Goal: Task Accomplishment & Management: Manage account settings

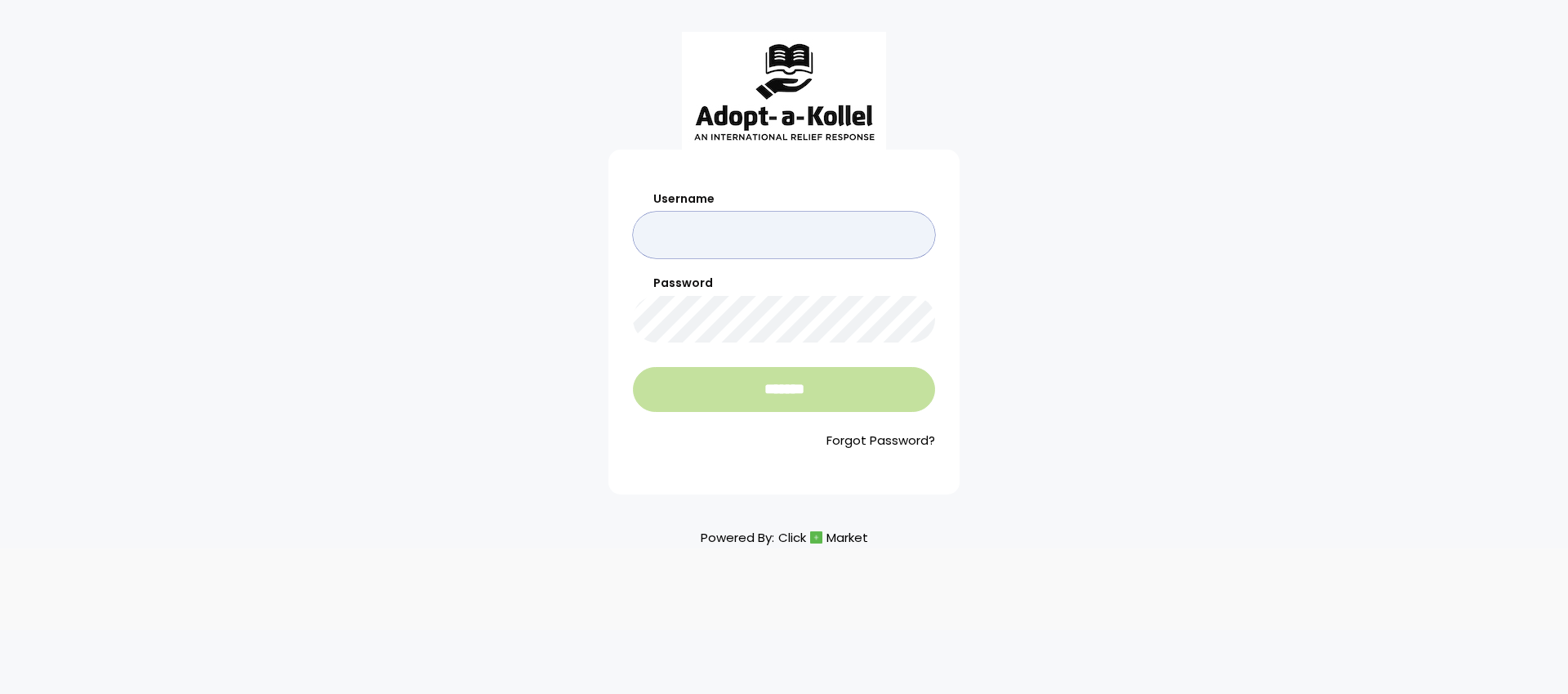
type input "**********"
click at [723, 385] on input "*******" at bounding box center [784, 389] width 302 height 45
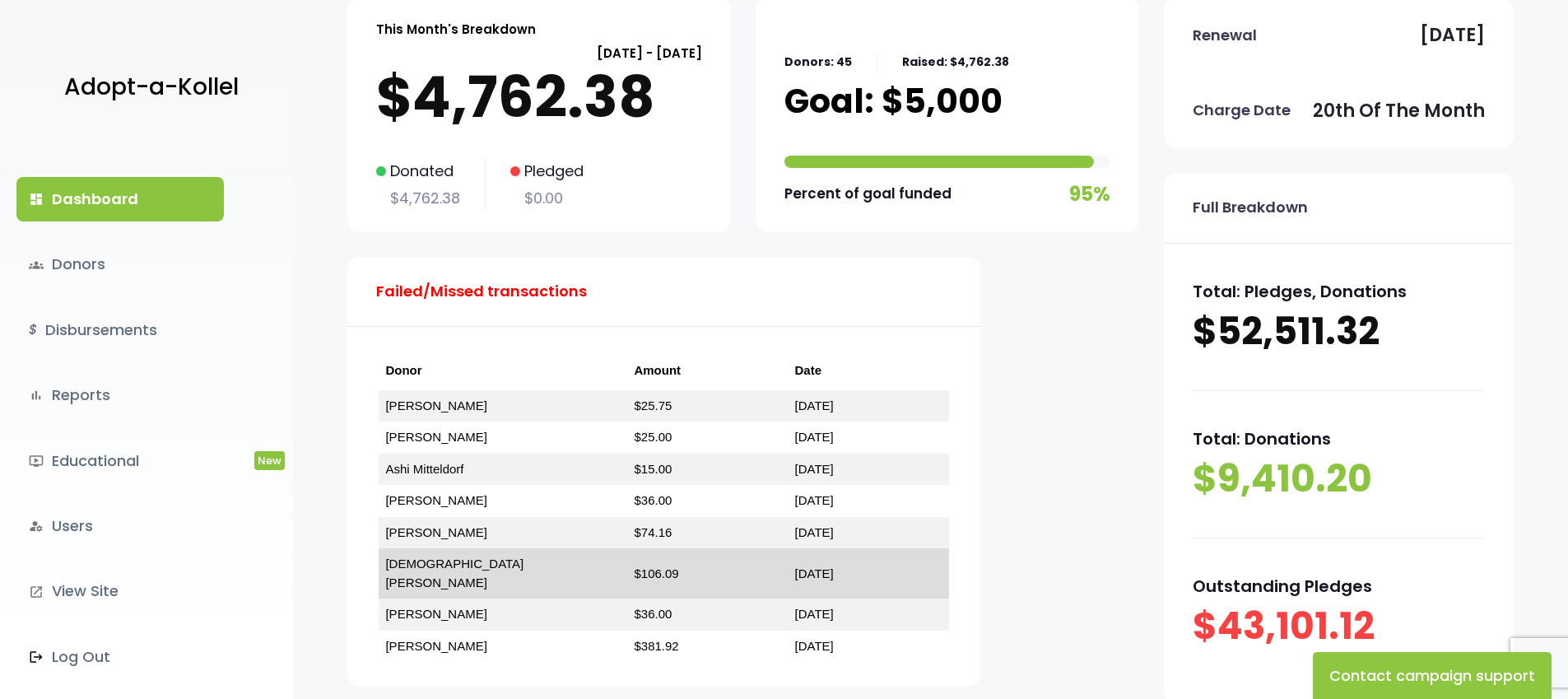
scroll to position [142, 0]
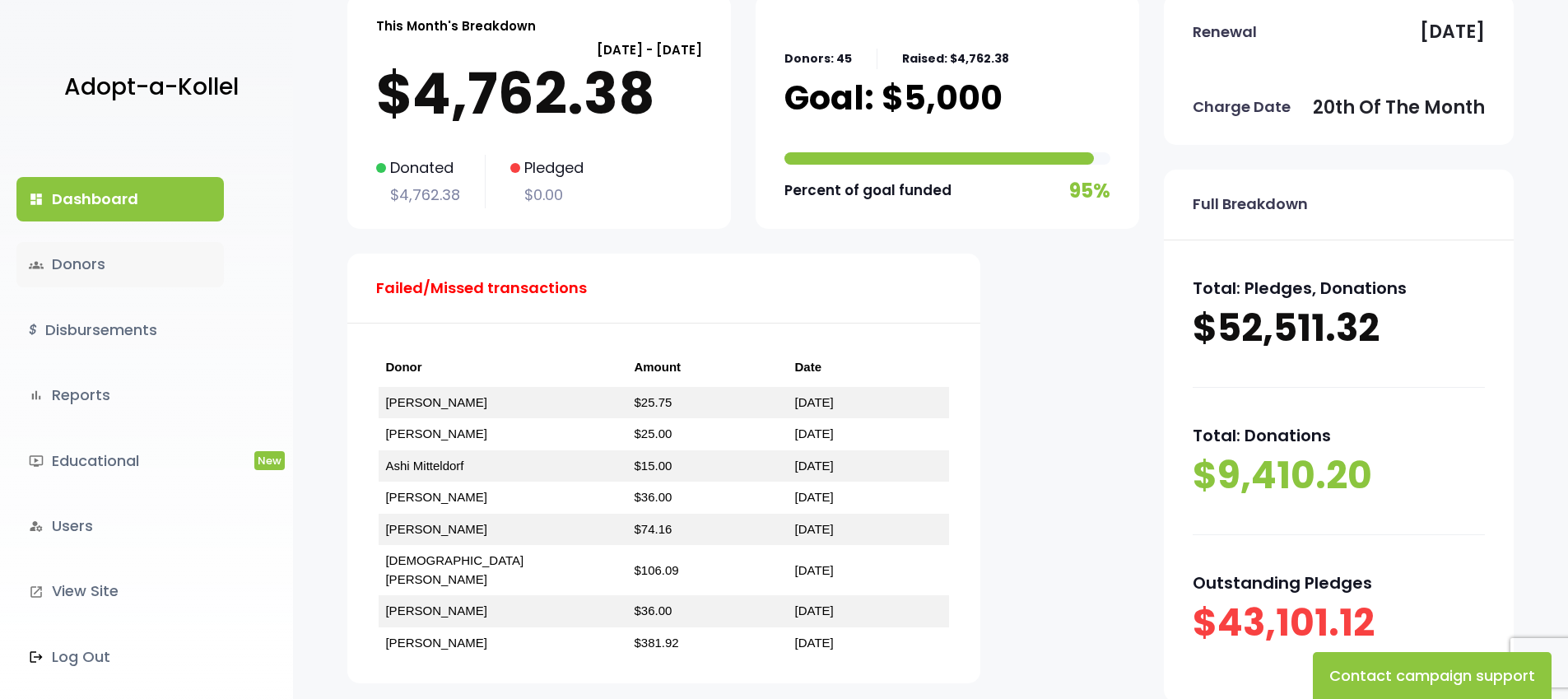
click at [54, 266] on link "groups Donors" at bounding box center [120, 265] width 208 height 45
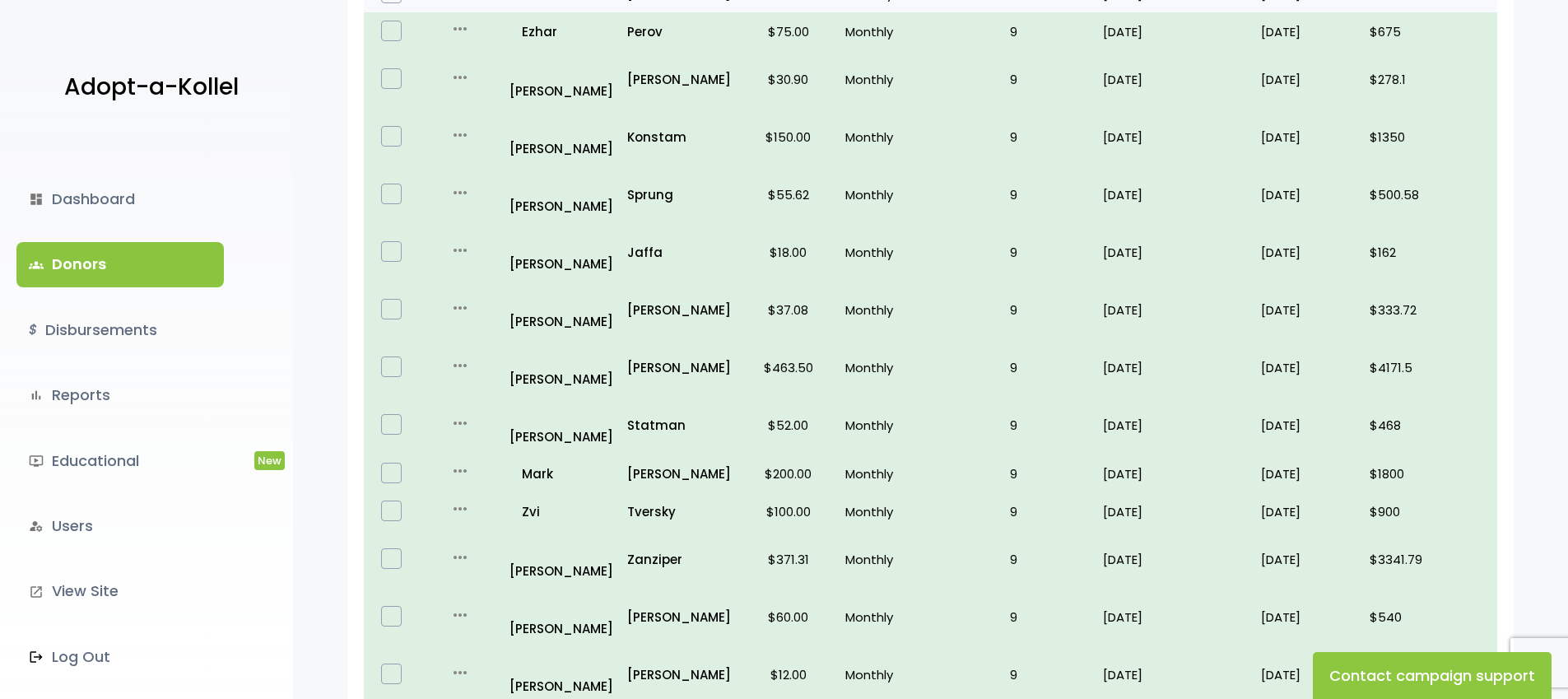
scroll to position [819, 0]
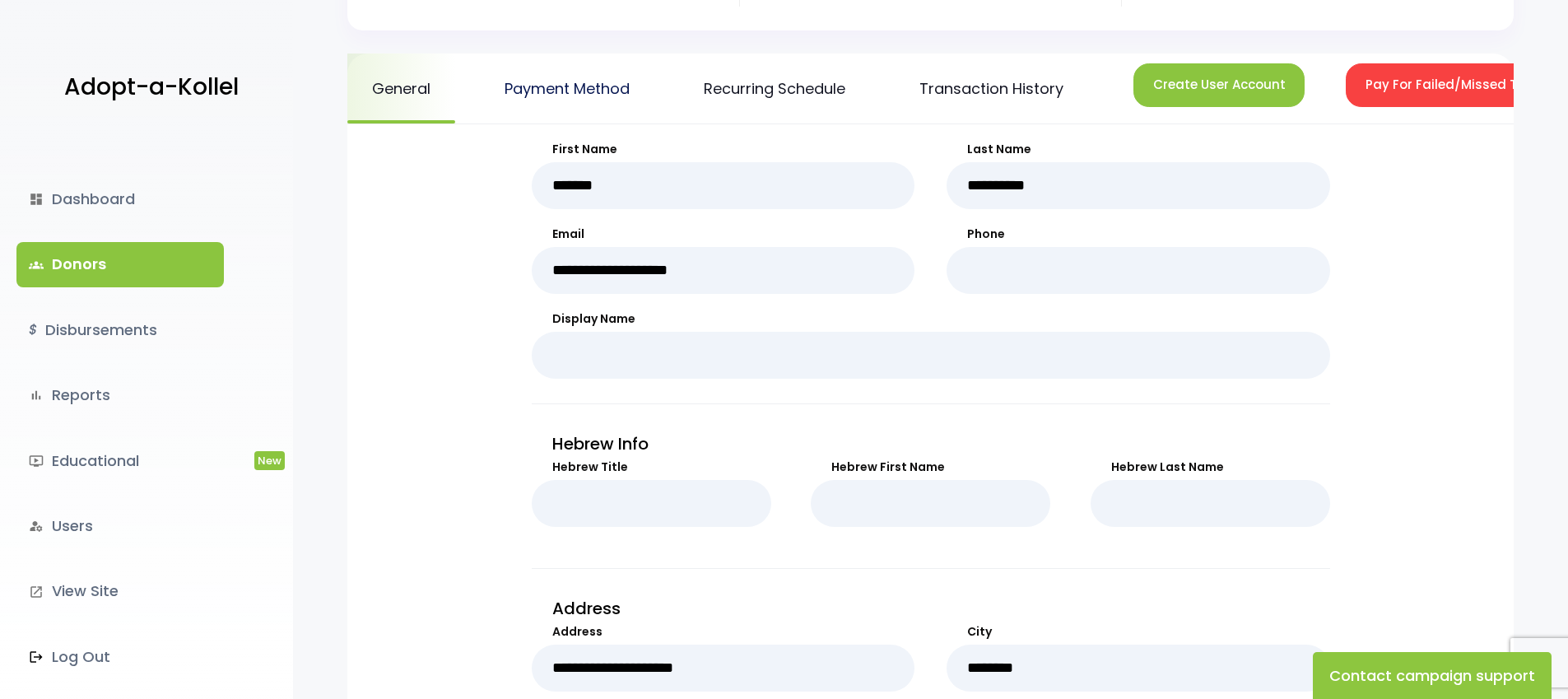
scroll to position [191, 0]
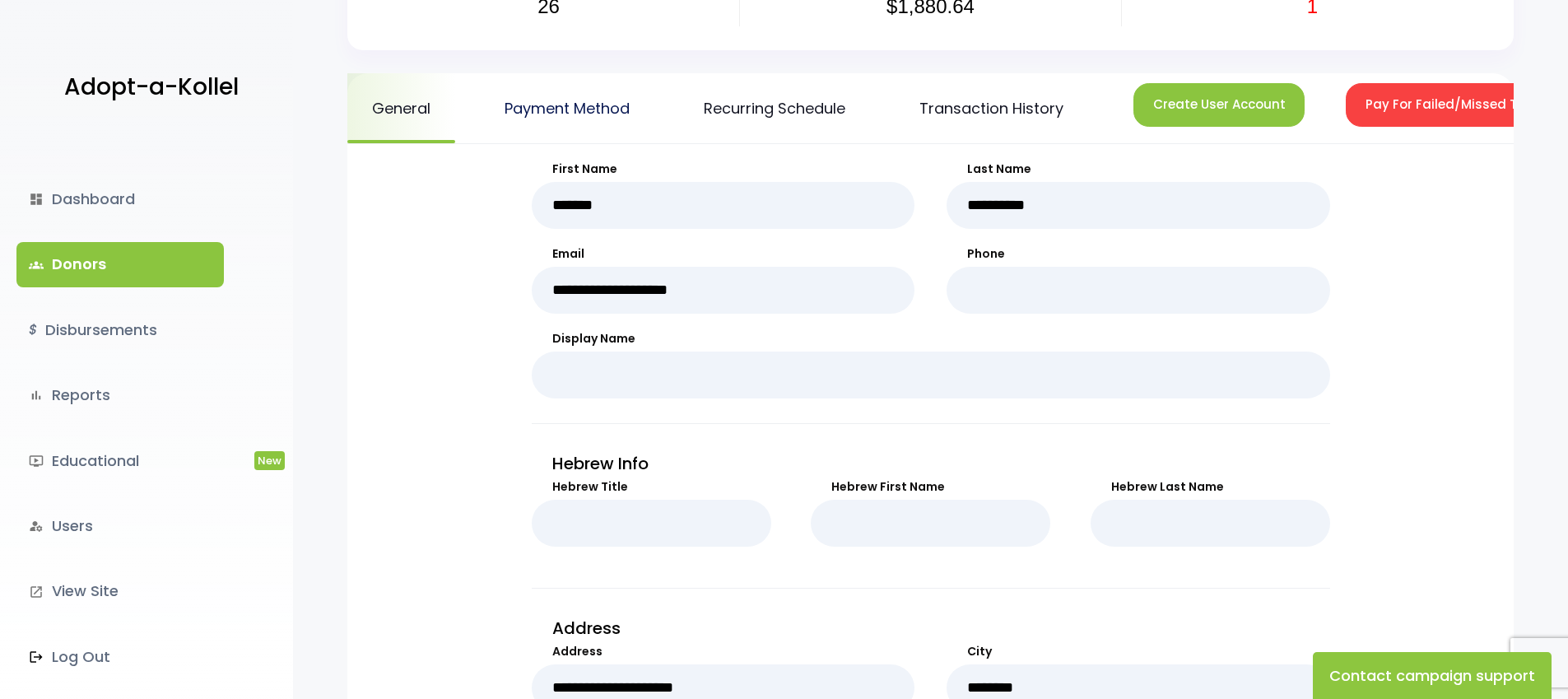
click at [573, 110] on link "Payment Method" at bounding box center [567, 108] width 175 height 70
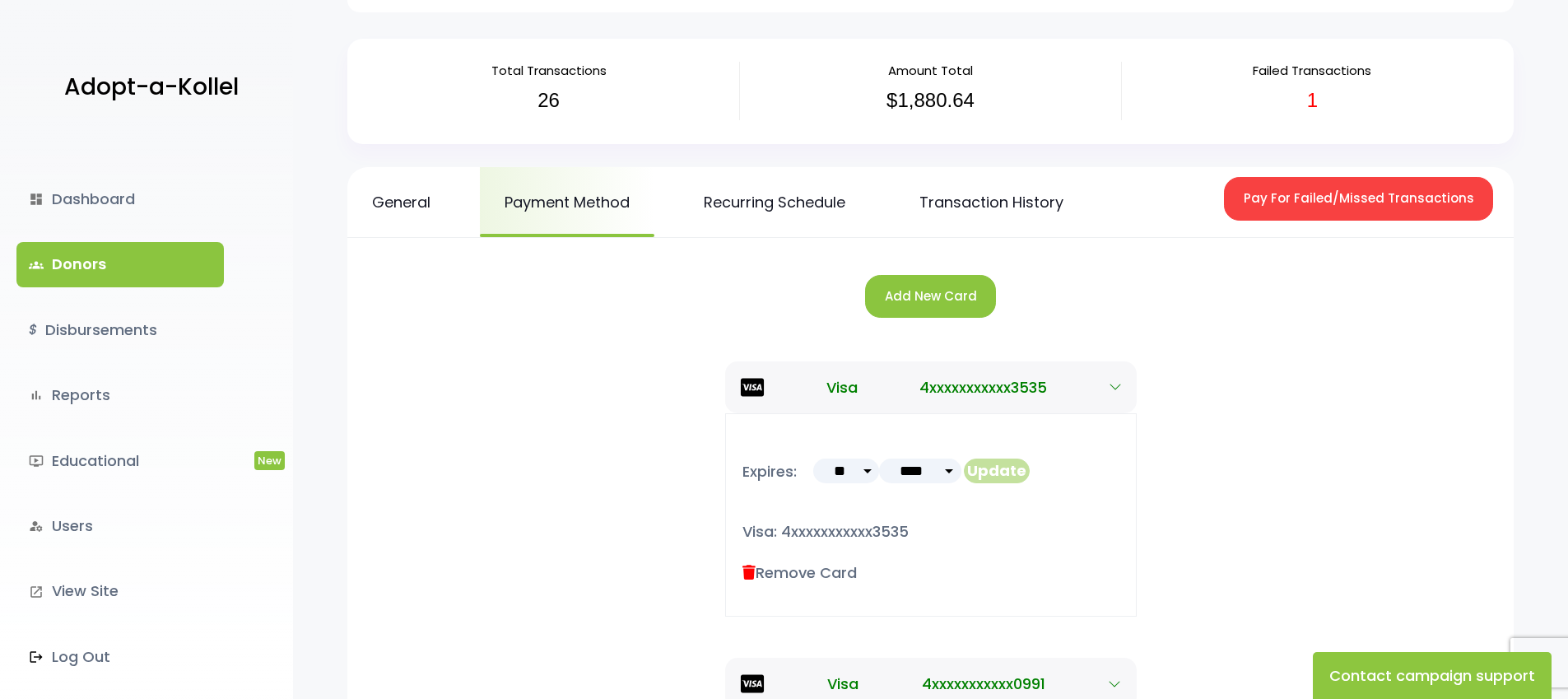
scroll to position [101, 0]
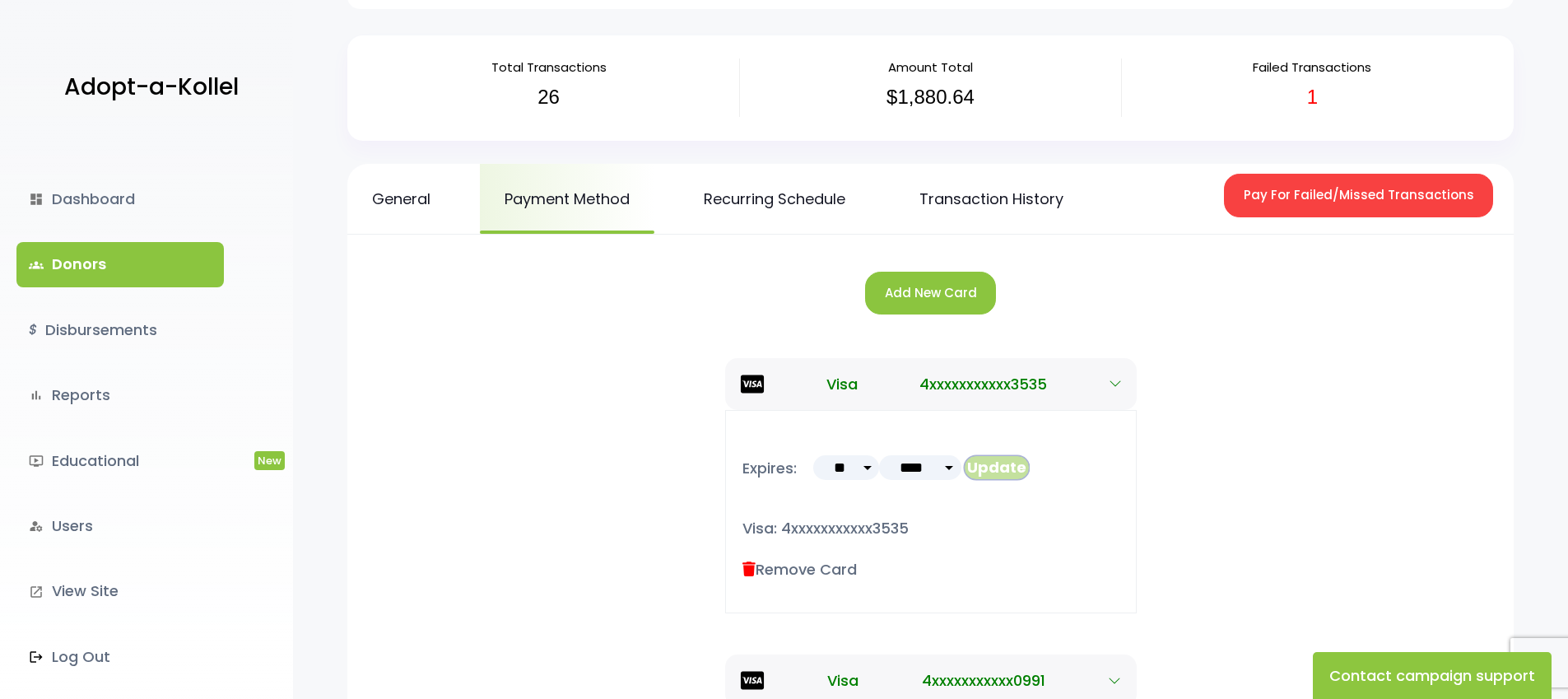
click at [998, 467] on button "Update" at bounding box center [997, 467] width 66 height 25
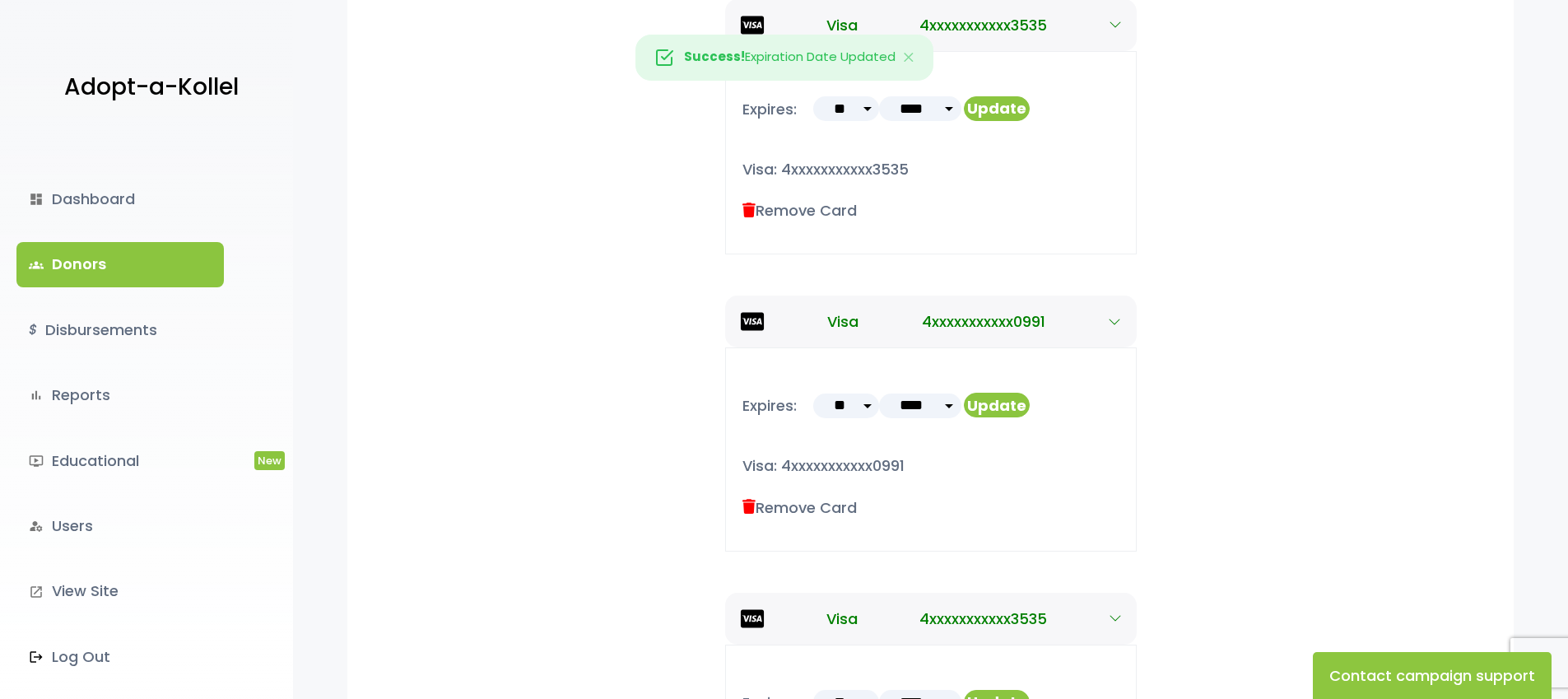
scroll to position [96, 0]
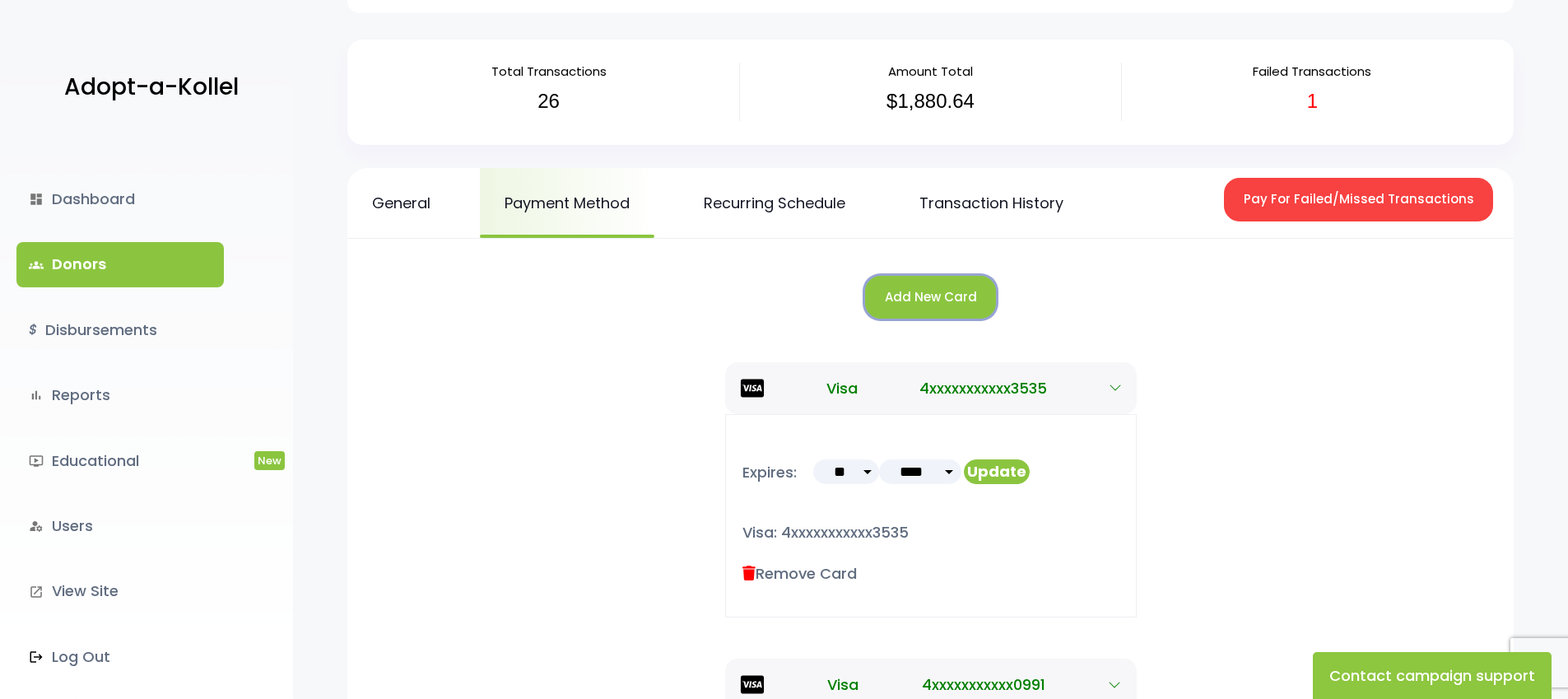
click at [918, 295] on button "Add New Card" at bounding box center [930, 297] width 131 height 44
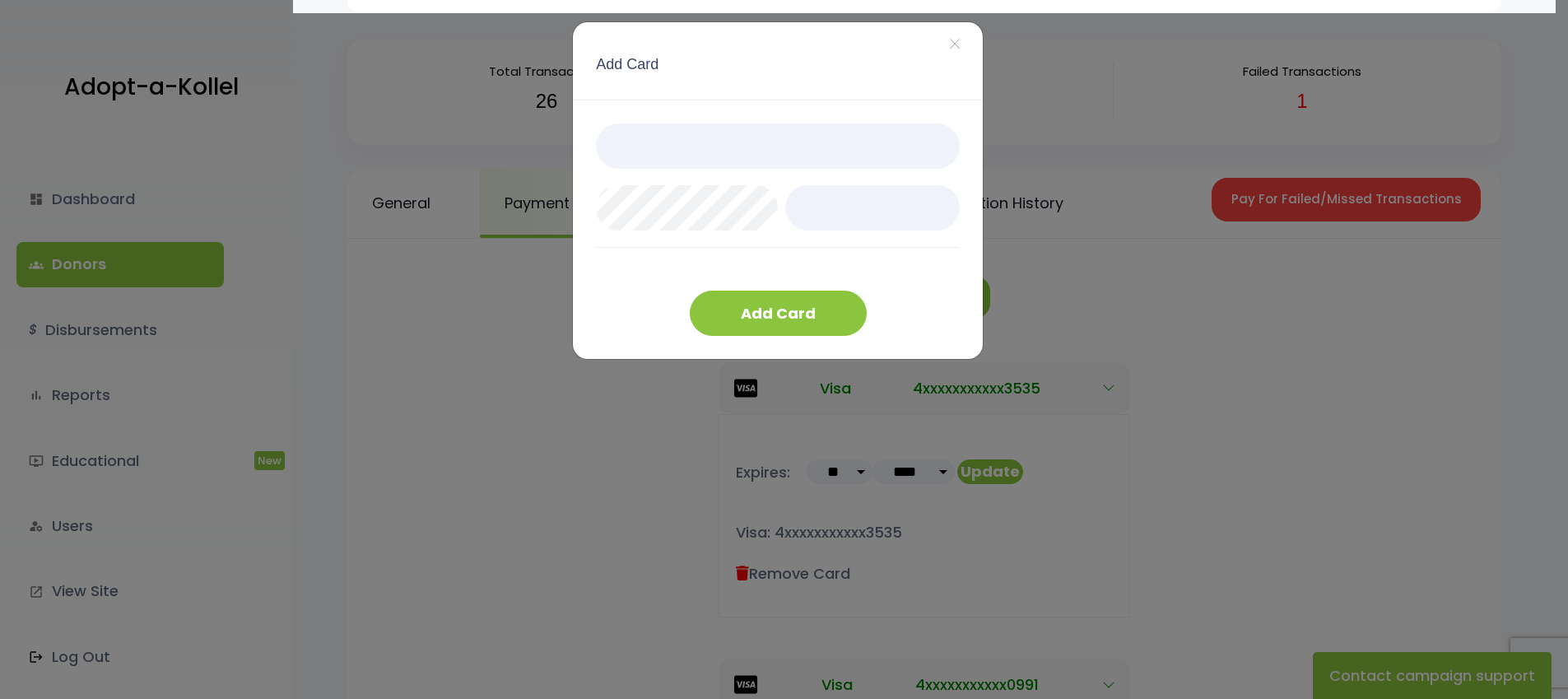
click at [755, 94] on div "Add Card ×" at bounding box center [777, 61] width 410 height 77
click at [725, 261] on div at bounding box center [777, 208] width 364 height 168
click at [778, 309] on button "Add Card" at bounding box center [778, 312] width 177 height 45
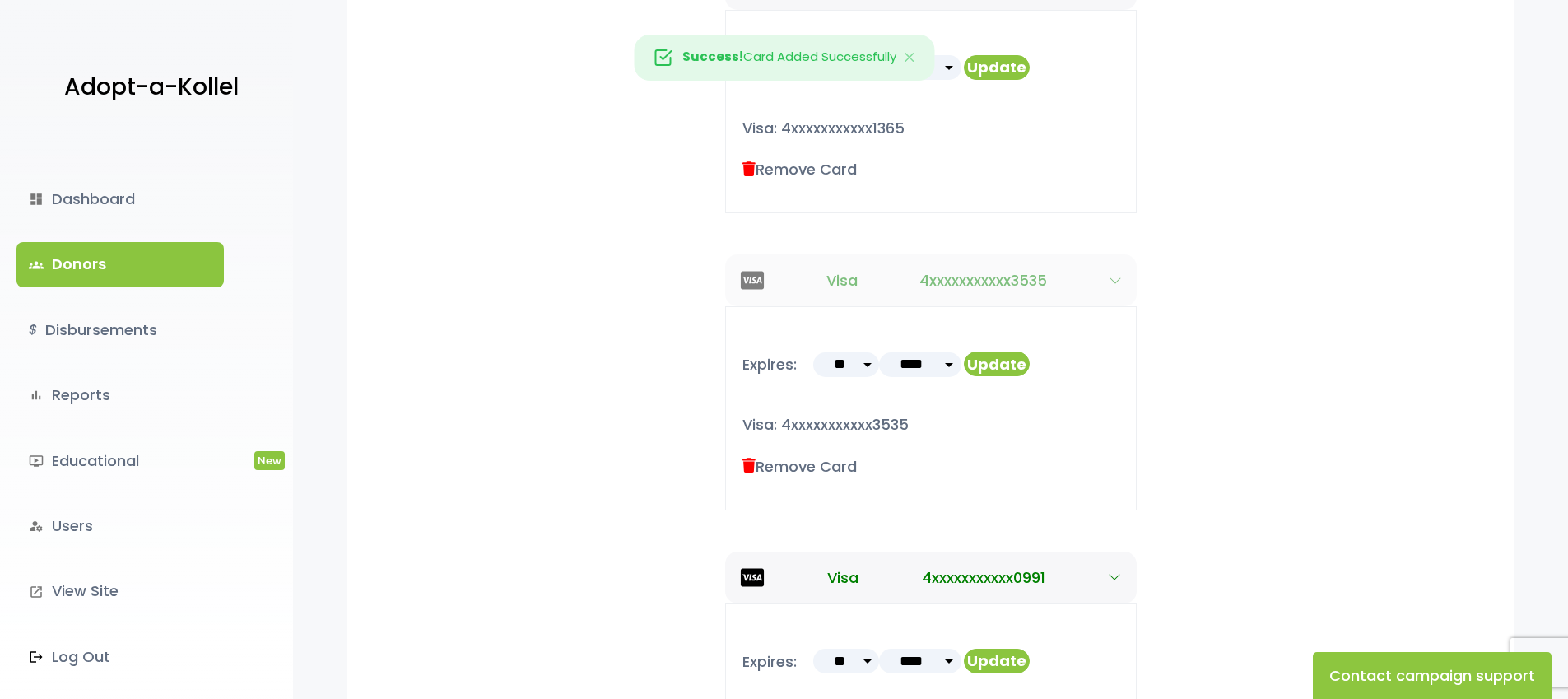
scroll to position [503, 0]
click at [810, 463] on label "Remove Card" at bounding box center [800, 463] width 115 height 22
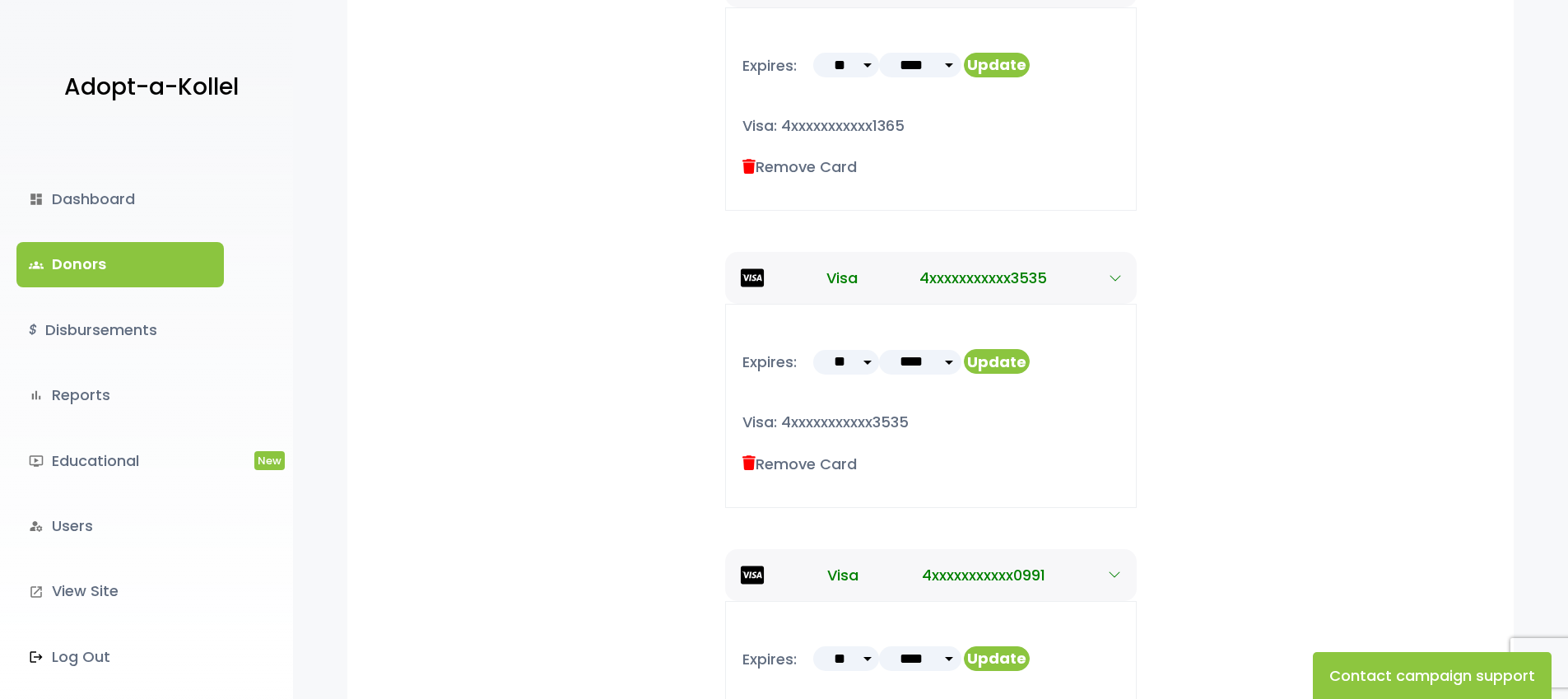
click at [749, 462] on icon at bounding box center [749, 463] width 13 height 15
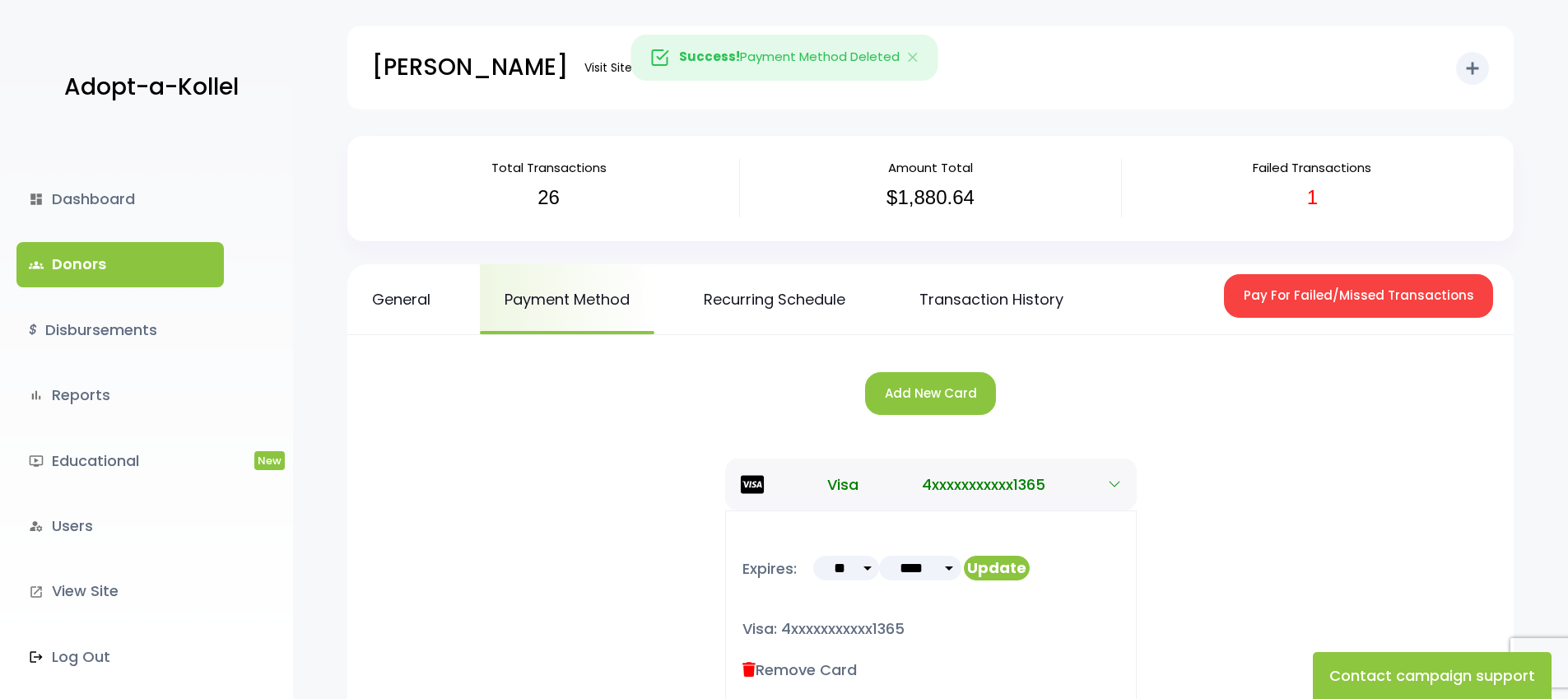
scroll to position [503, 0]
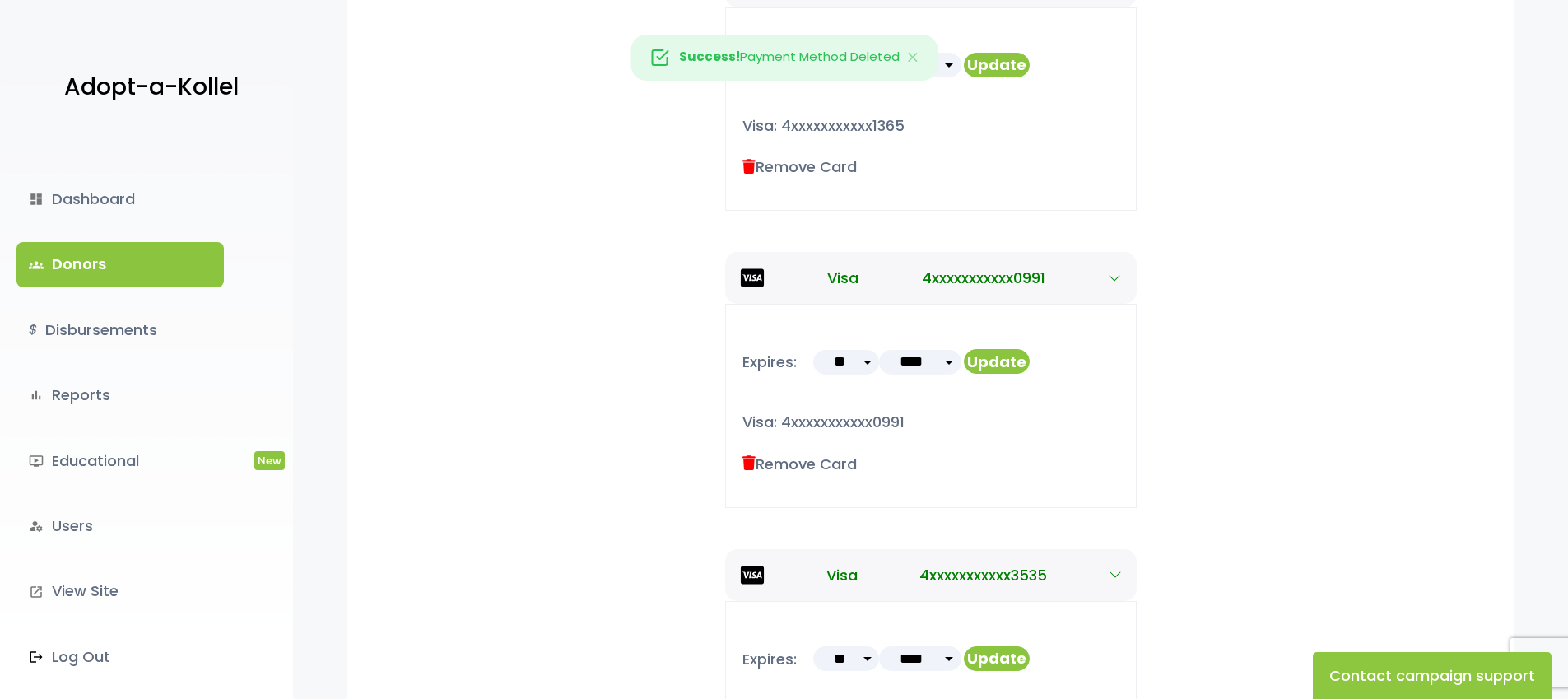
click at [804, 464] on label "Remove Card" at bounding box center [800, 463] width 115 height 22
click at [753, 464] on icon at bounding box center [749, 463] width 13 height 15
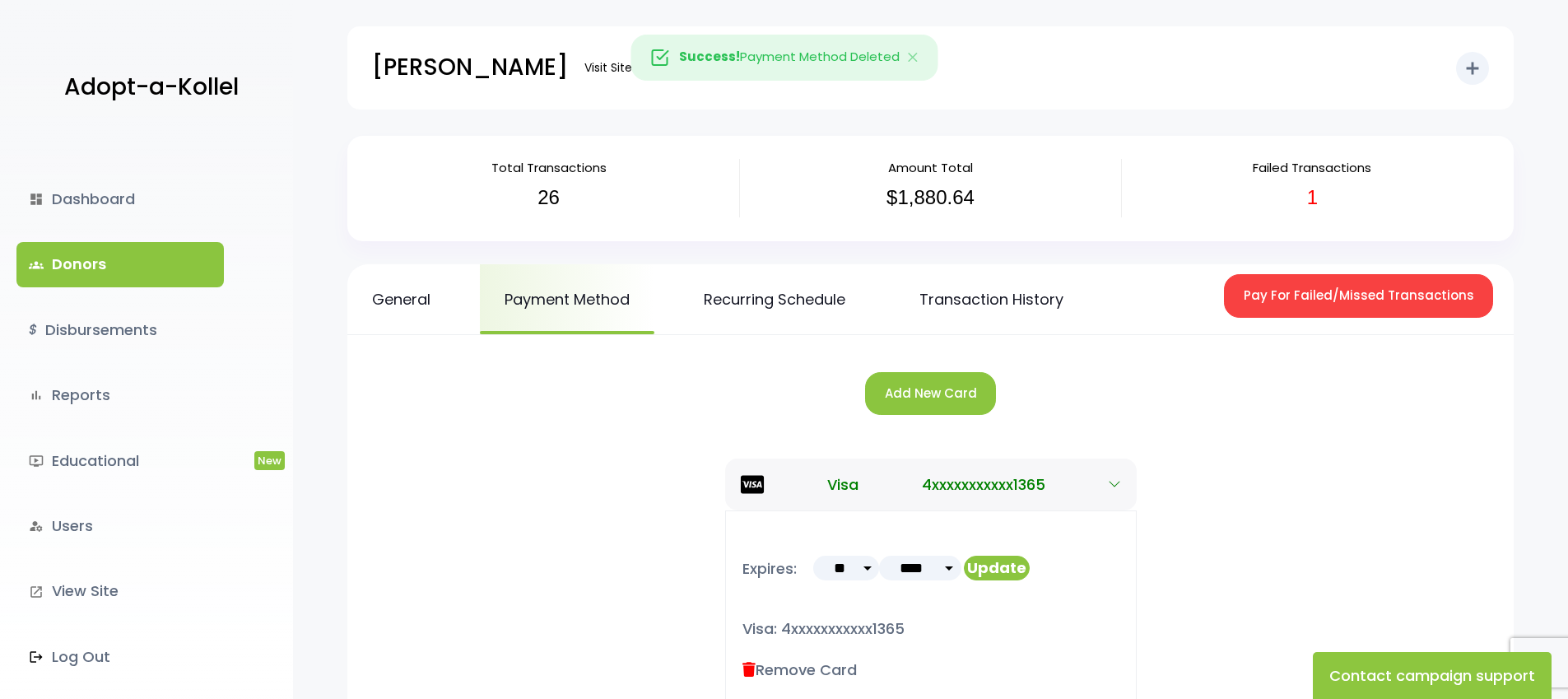
scroll to position [503, 0]
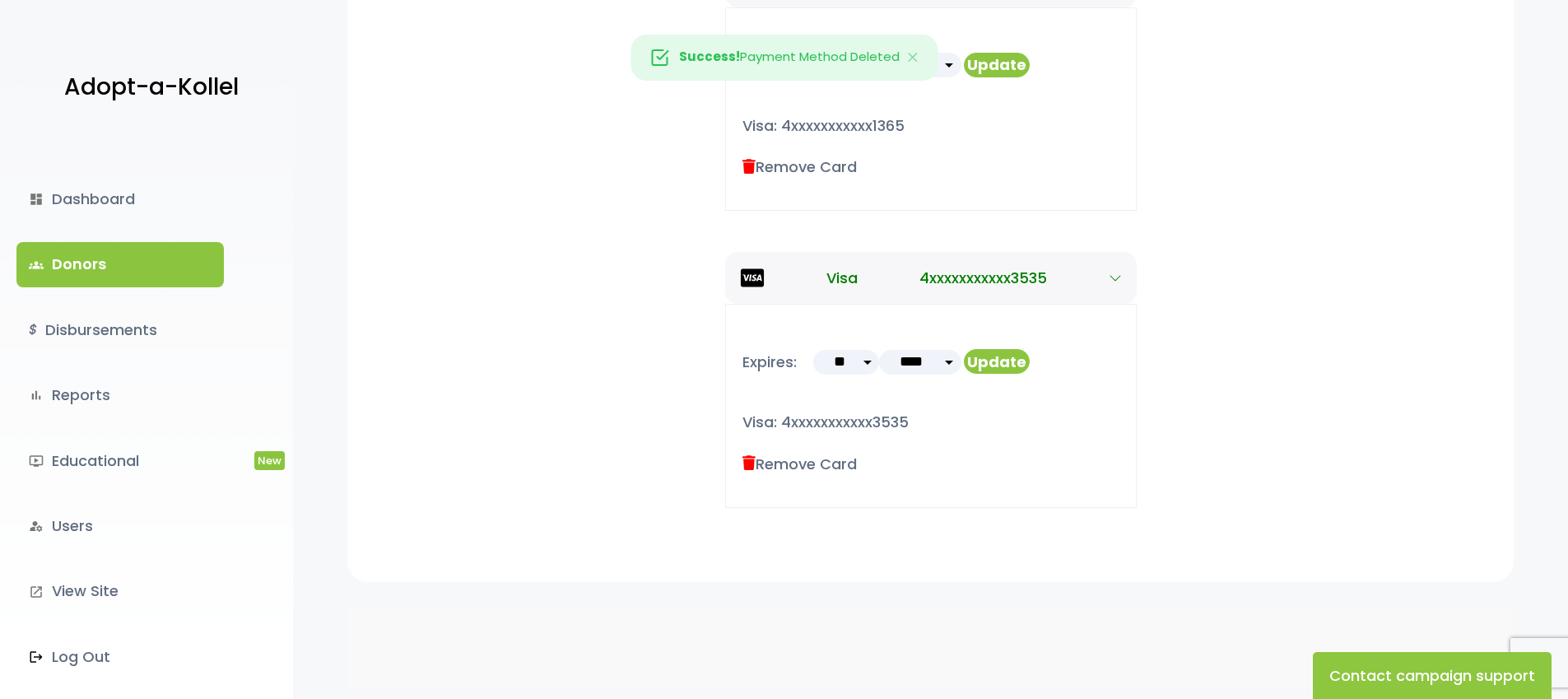
click at [753, 464] on icon at bounding box center [749, 463] width 13 height 15
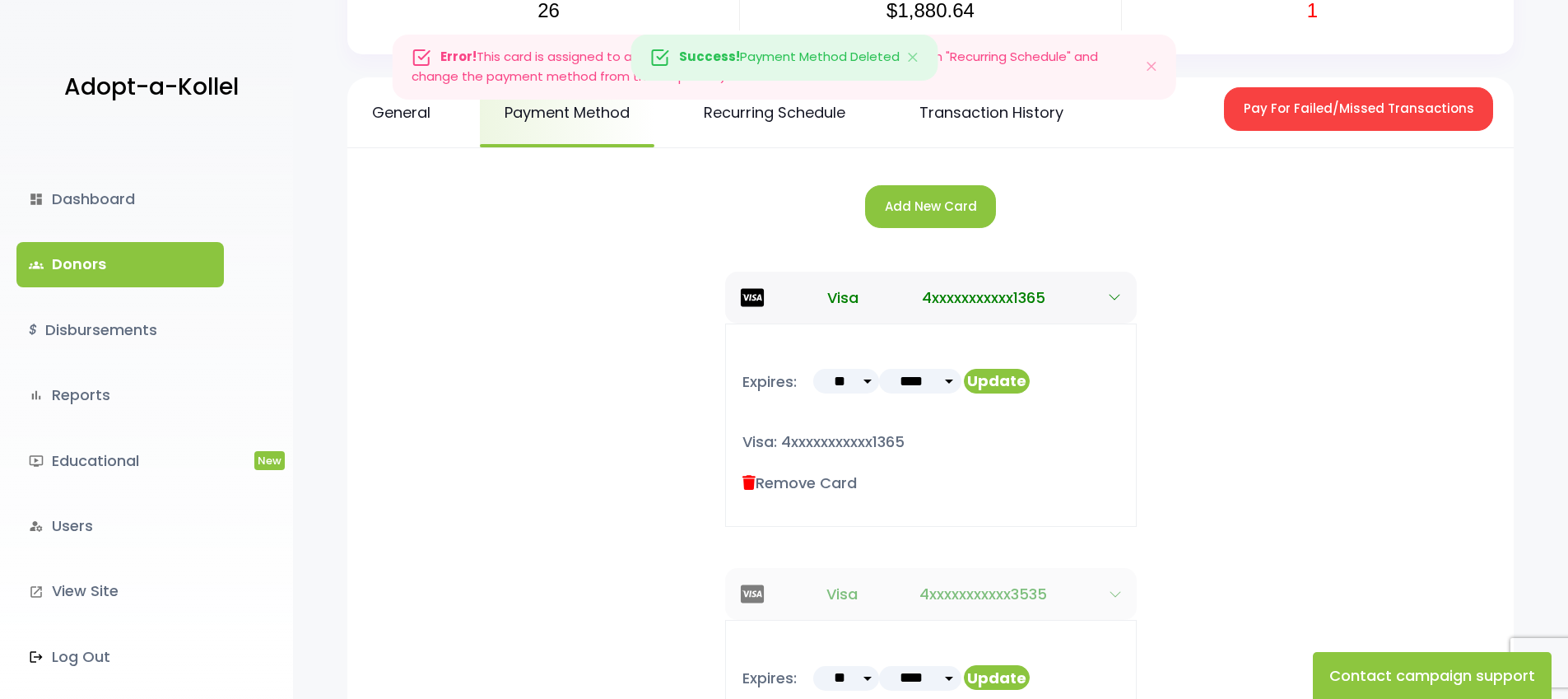
scroll to position [0, 0]
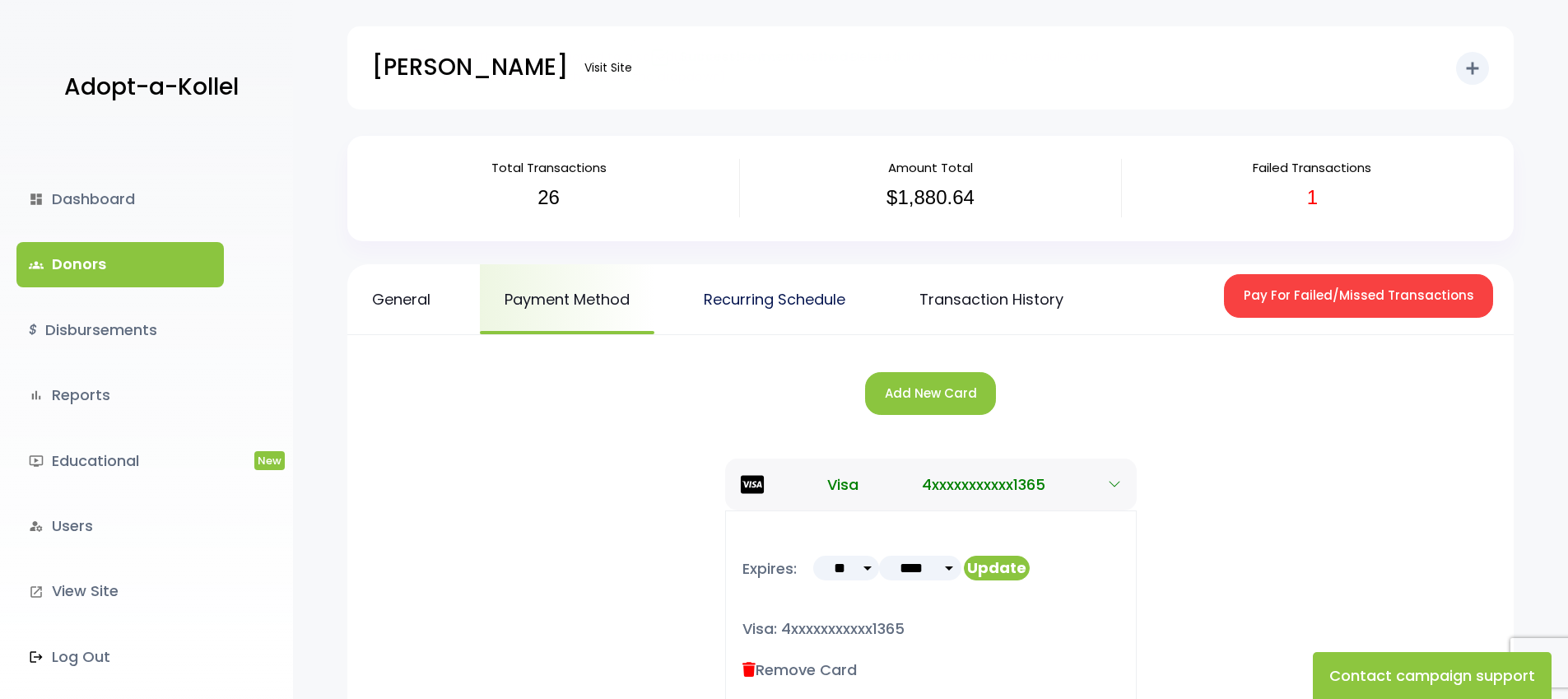
click at [816, 301] on link "Recurring Schedule" at bounding box center [775, 299] width 191 height 70
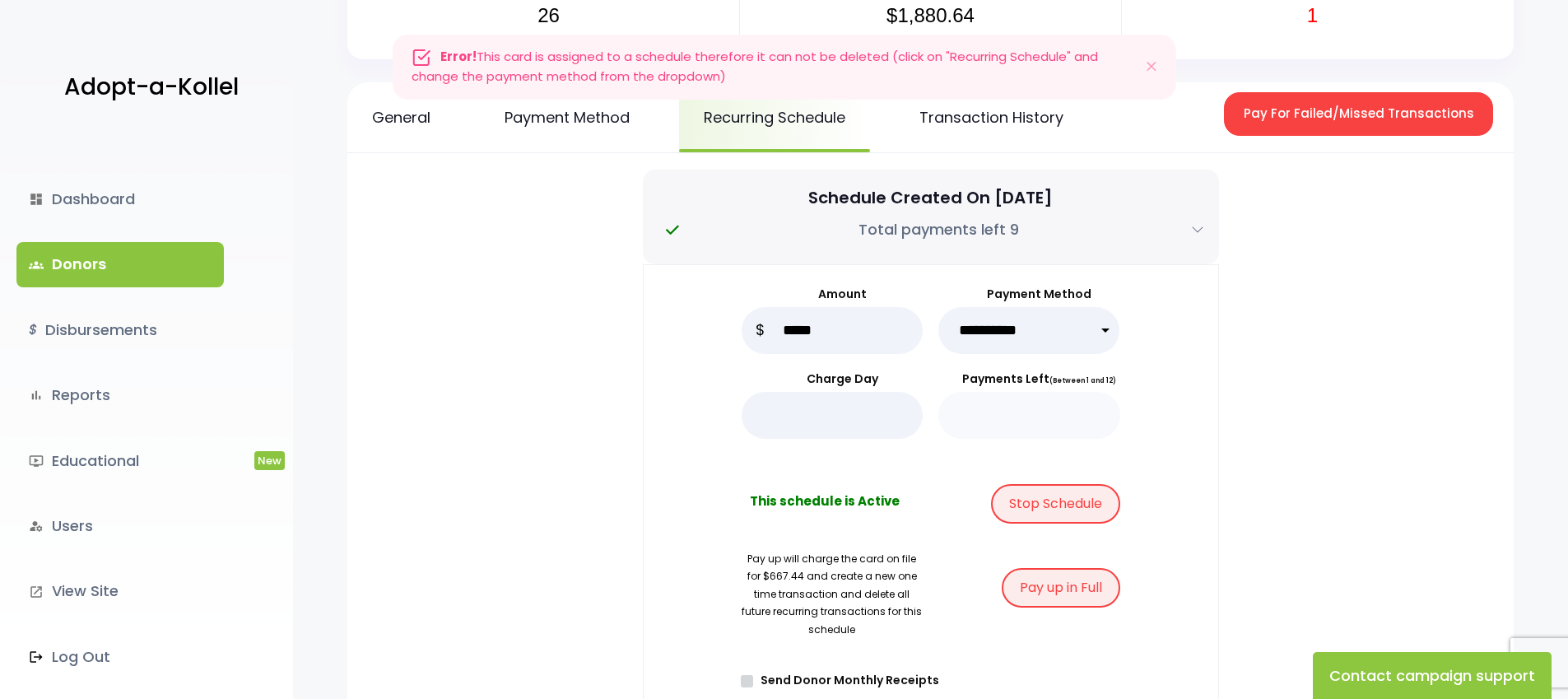
scroll to position [173, 0]
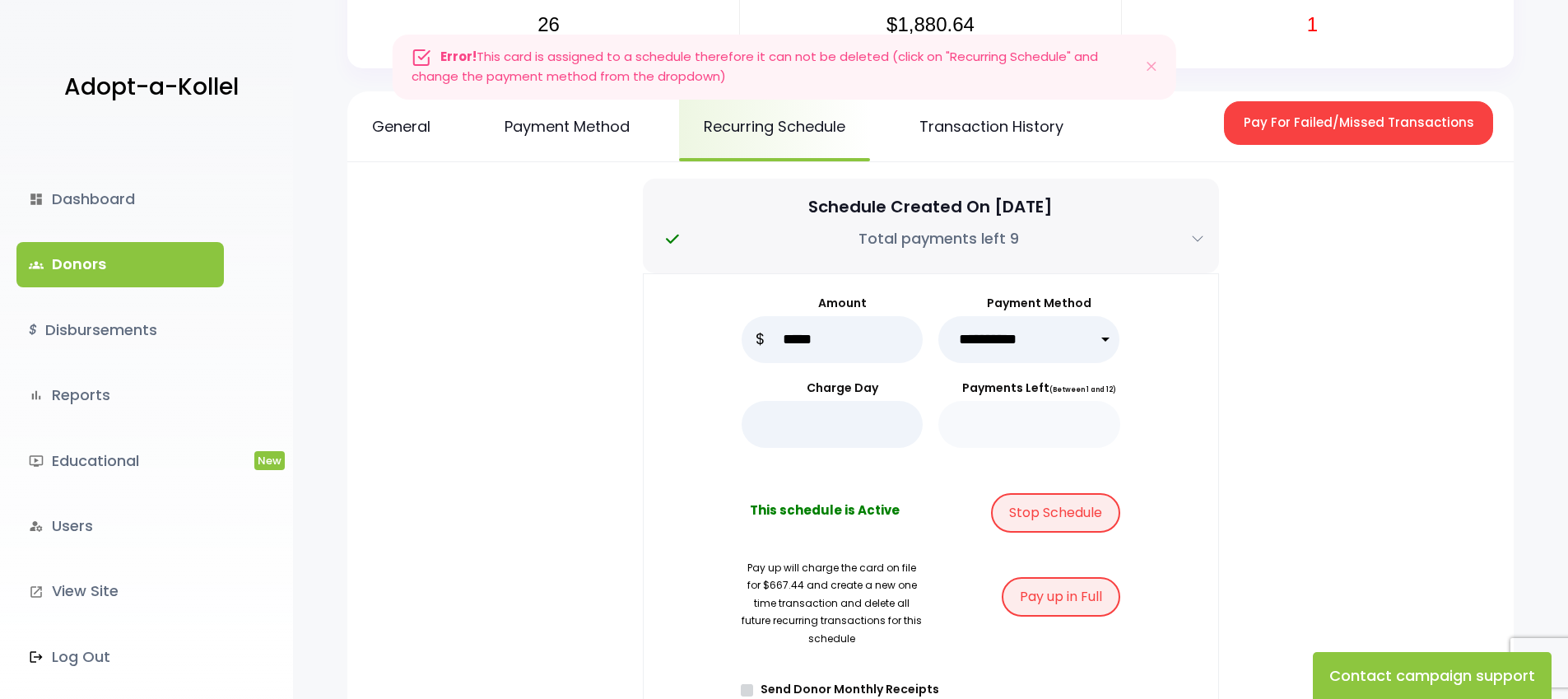
click at [1065, 336] on select "**********" at bounding box center [1029, 339] width 182 height 47
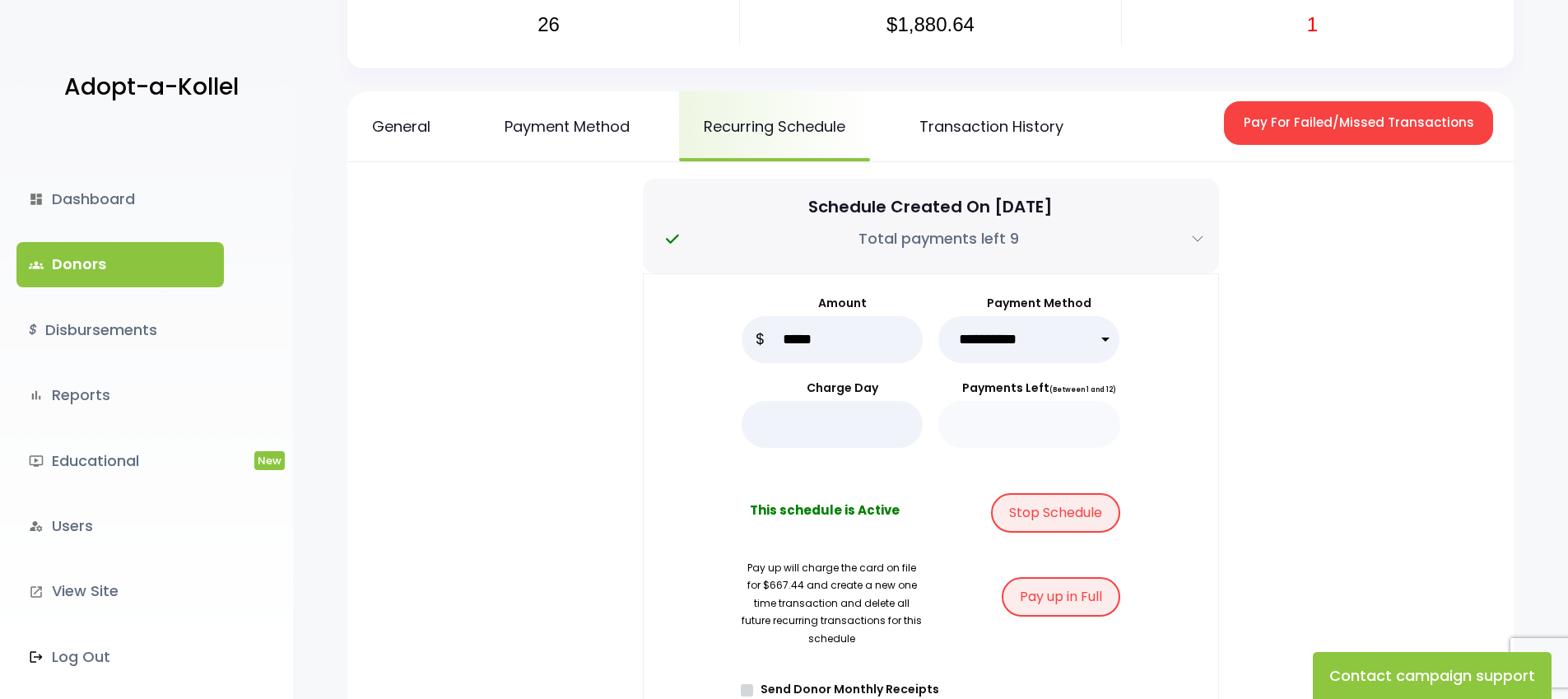
select select "*****"
click at [620, 140] on link "Payment Method" at bounding box center [567, 126] width 175 height 70
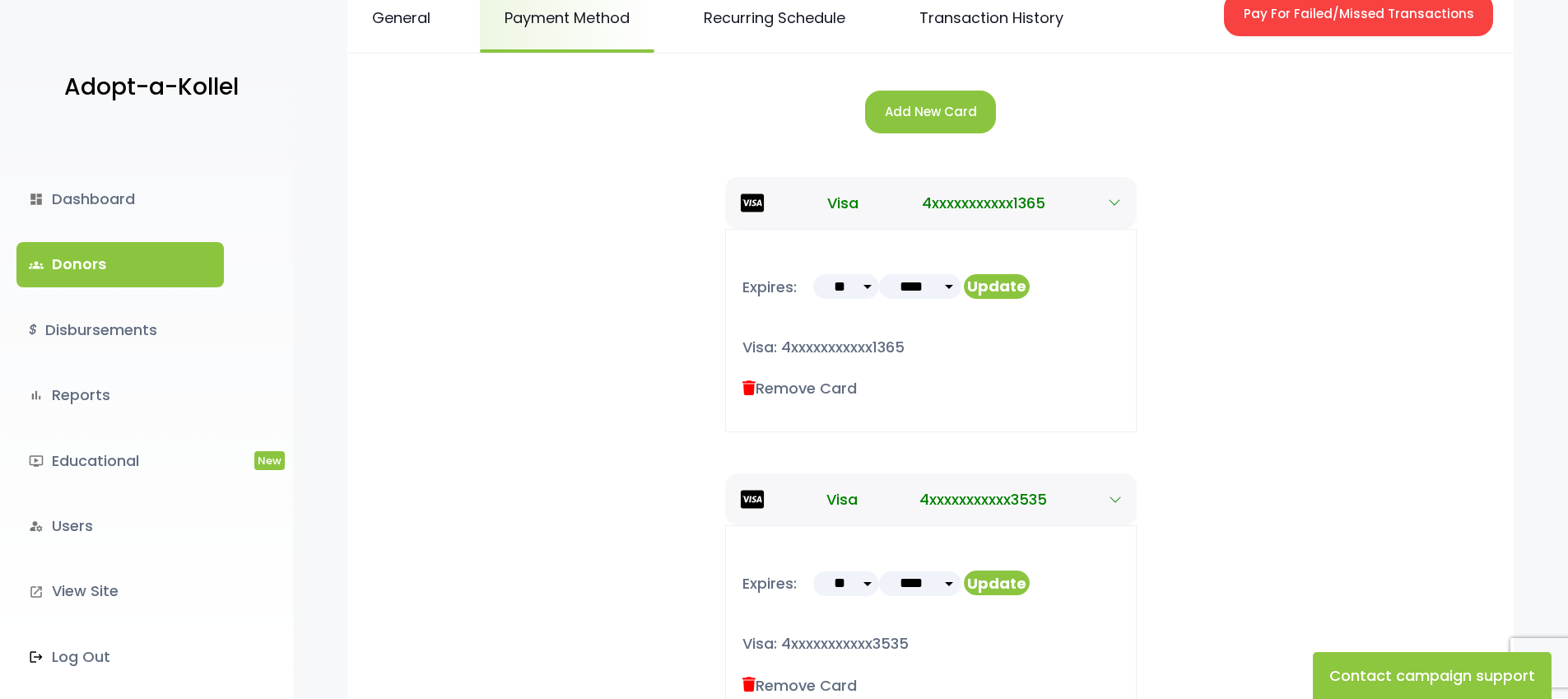
scroll to position [361, 0]
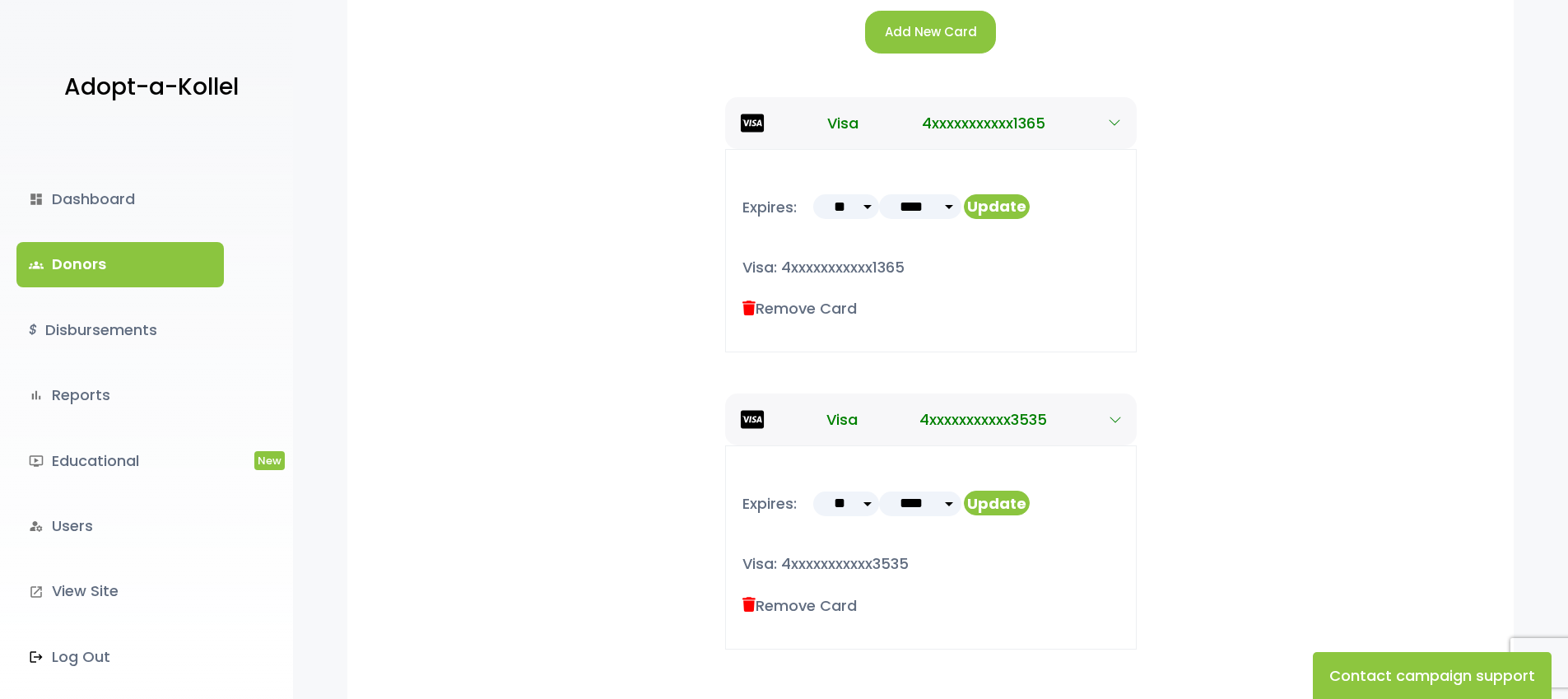
click at [815, 612] on label "Remove Card" at bounding box center [800, 605] width 115 height 22
click at [813, 604] on label "Remove Card" at bounding box center [800, 605] width 115 height 22
click at [749, 608] on icon at bounding box center [749, 605] width 13 height 15
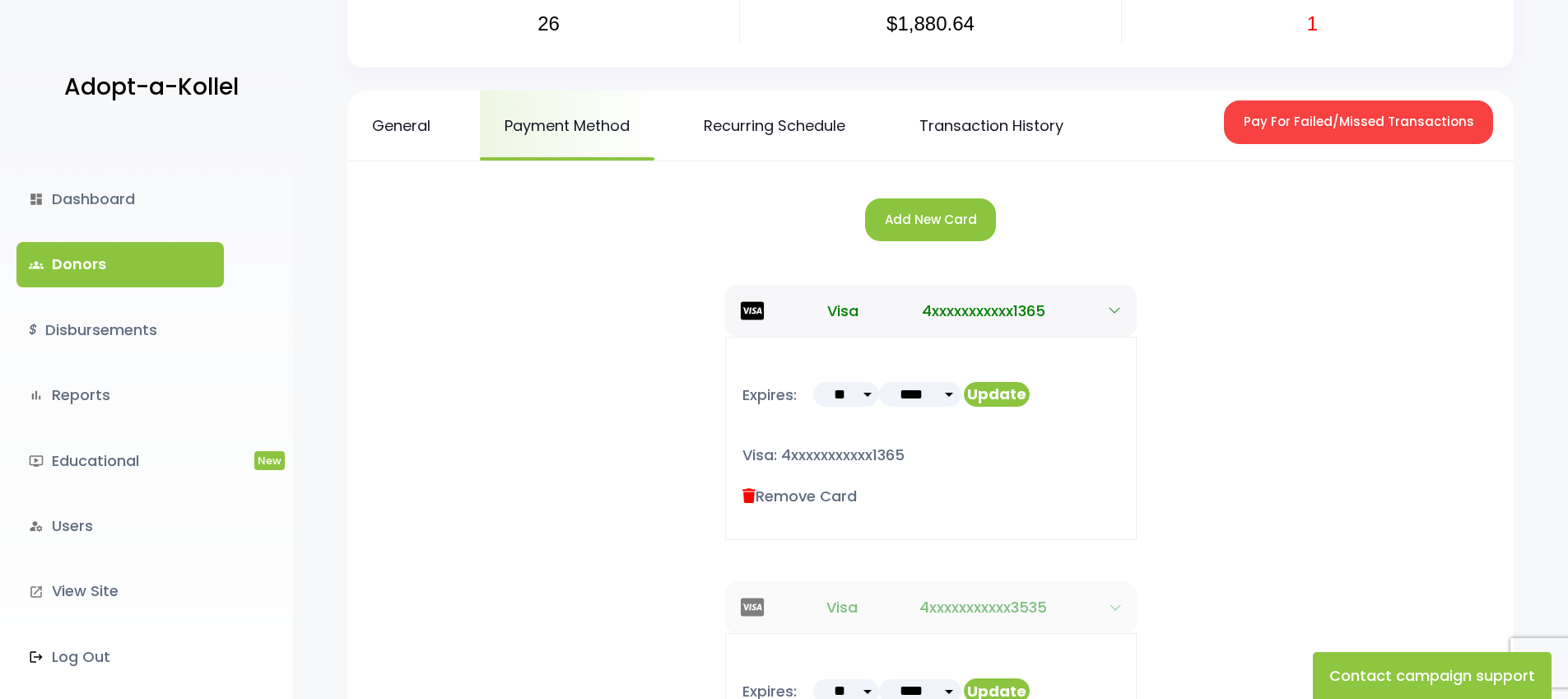
scroll to position [0, 0]
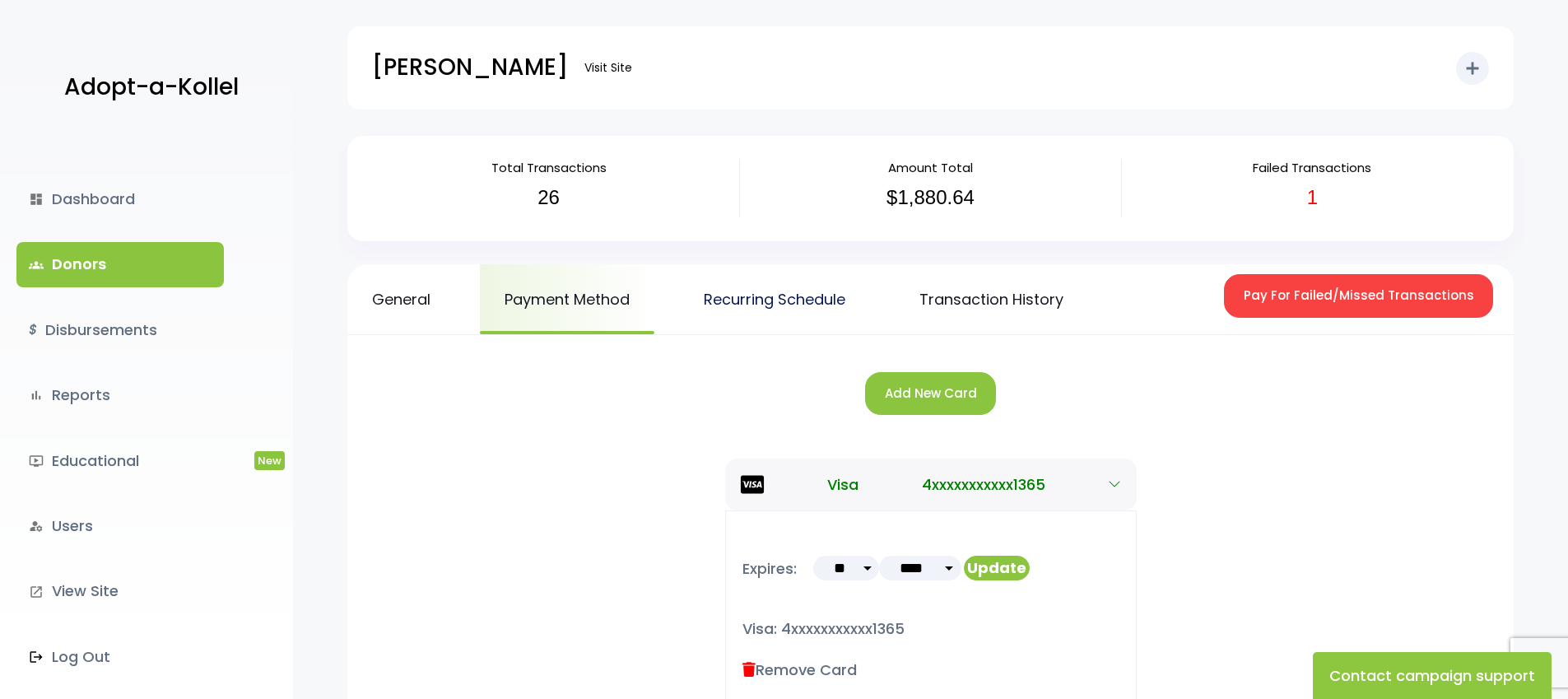
click at [798, 297] on link "Recurring Schedule" at bounding box center [775, 299] width 191 height 70
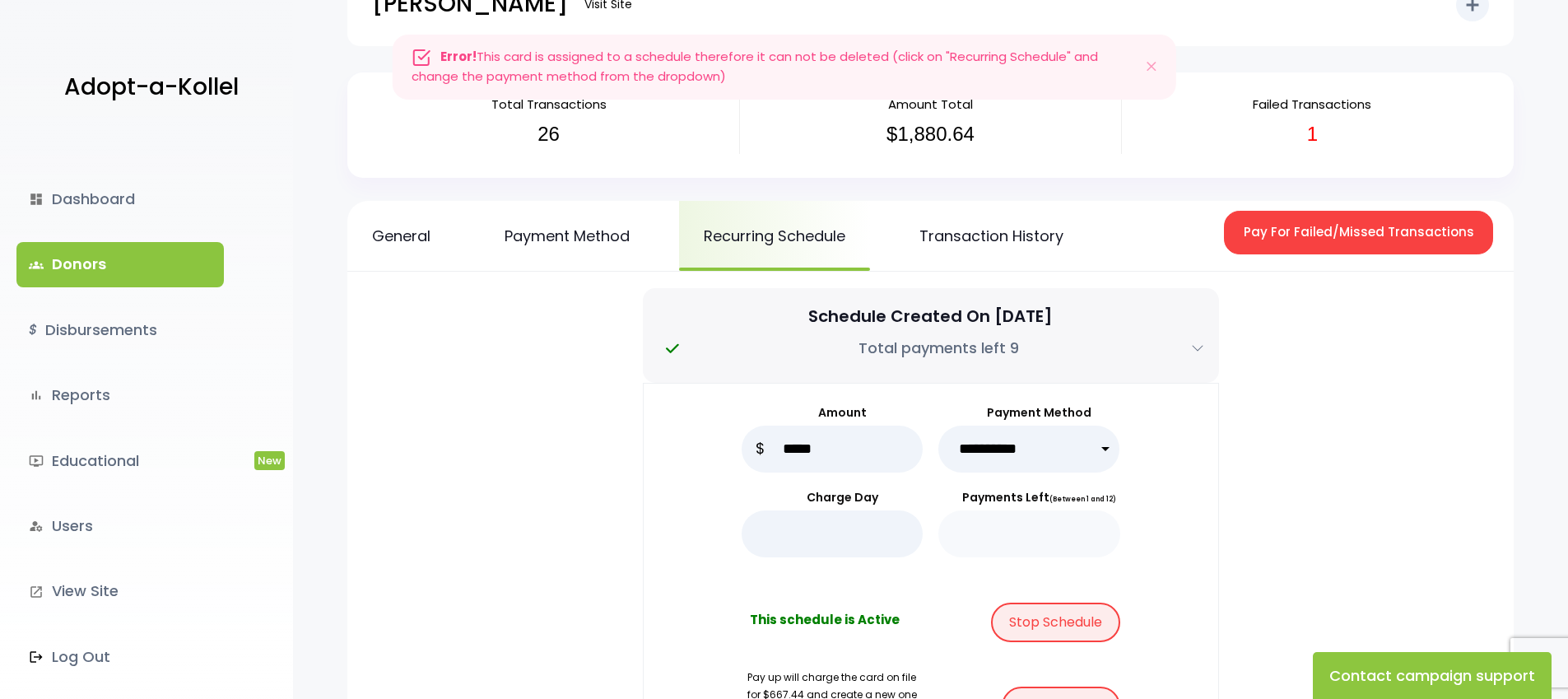
scroll to position [64, 0]
click at [1023, 446] on select "**********" at bounding box center [1029, 448] width 182 height 47
select select "*****"
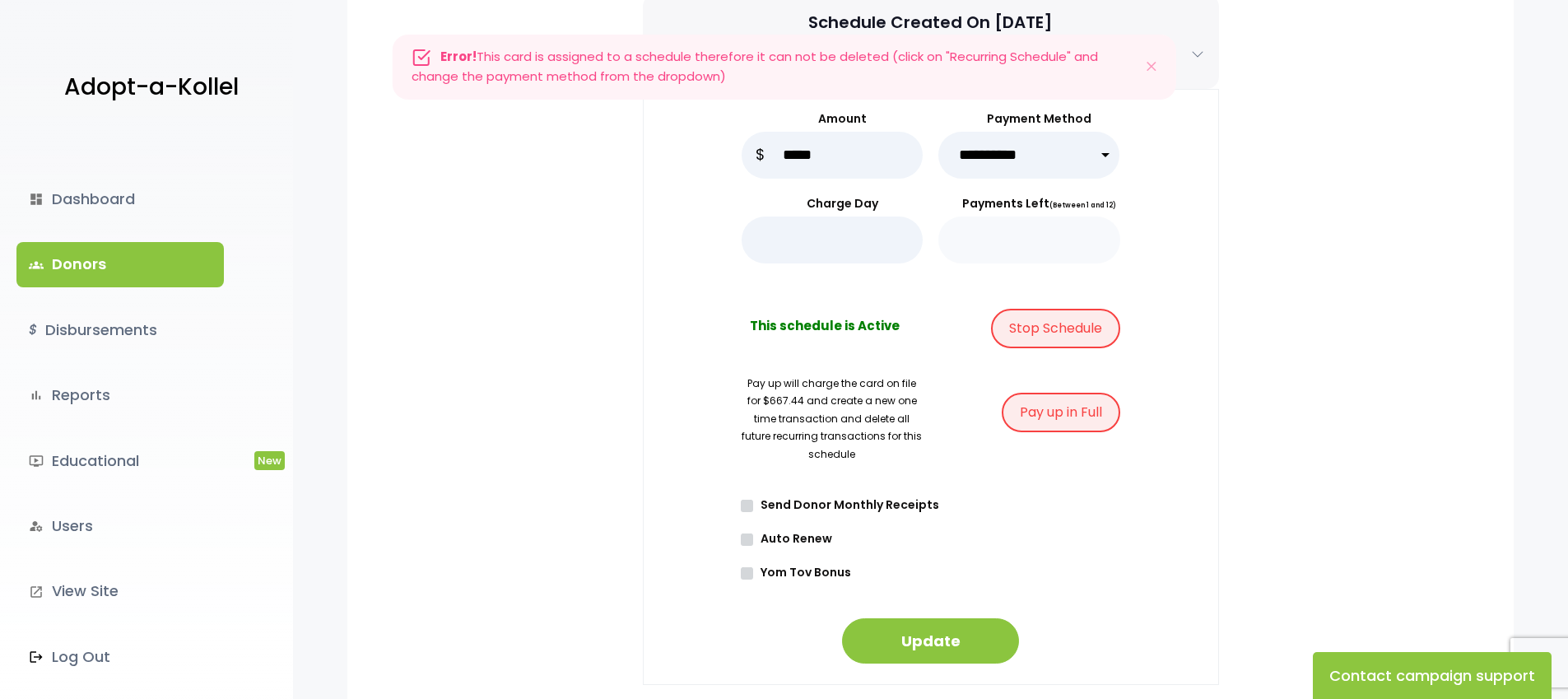
scroll to position [415, 0]
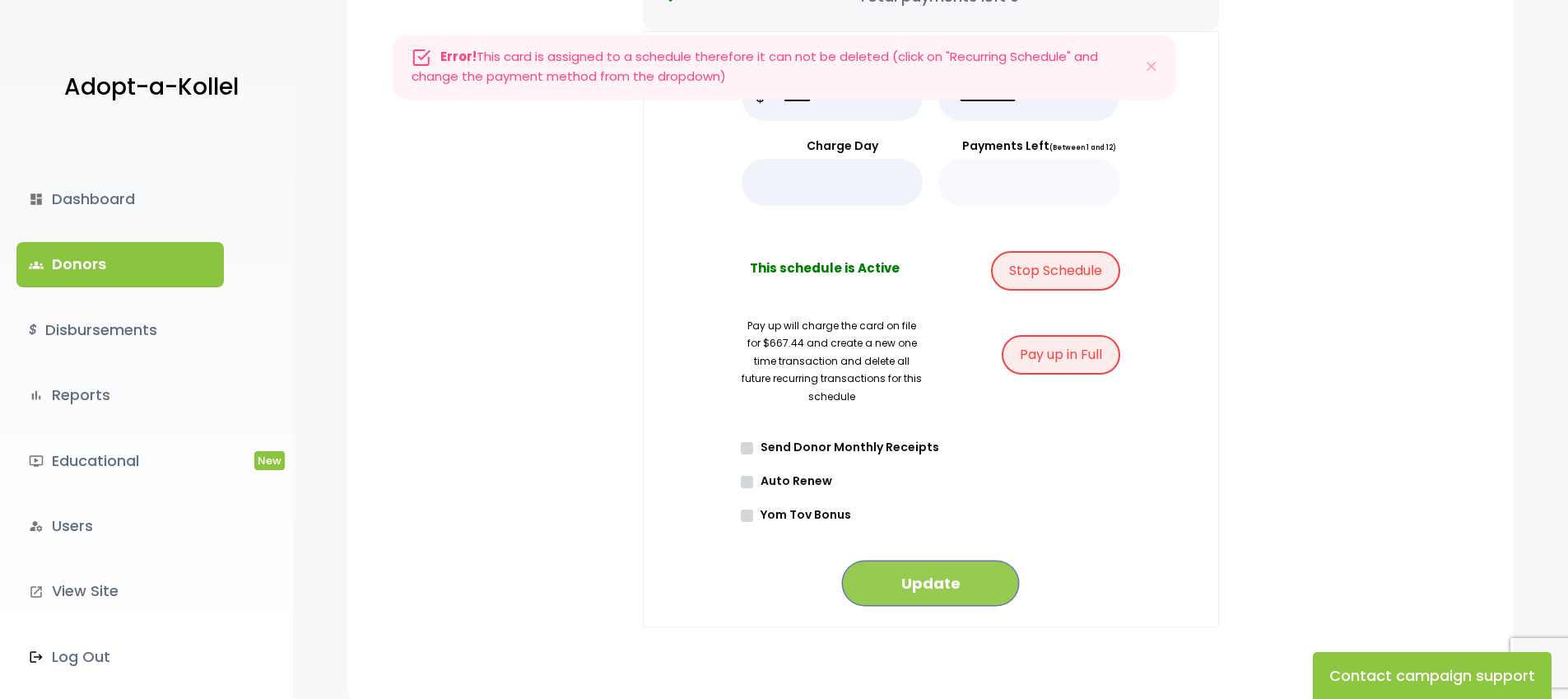
click at [971, 575] on button "Update" at bounding box center [930, 583] width 177 height 45
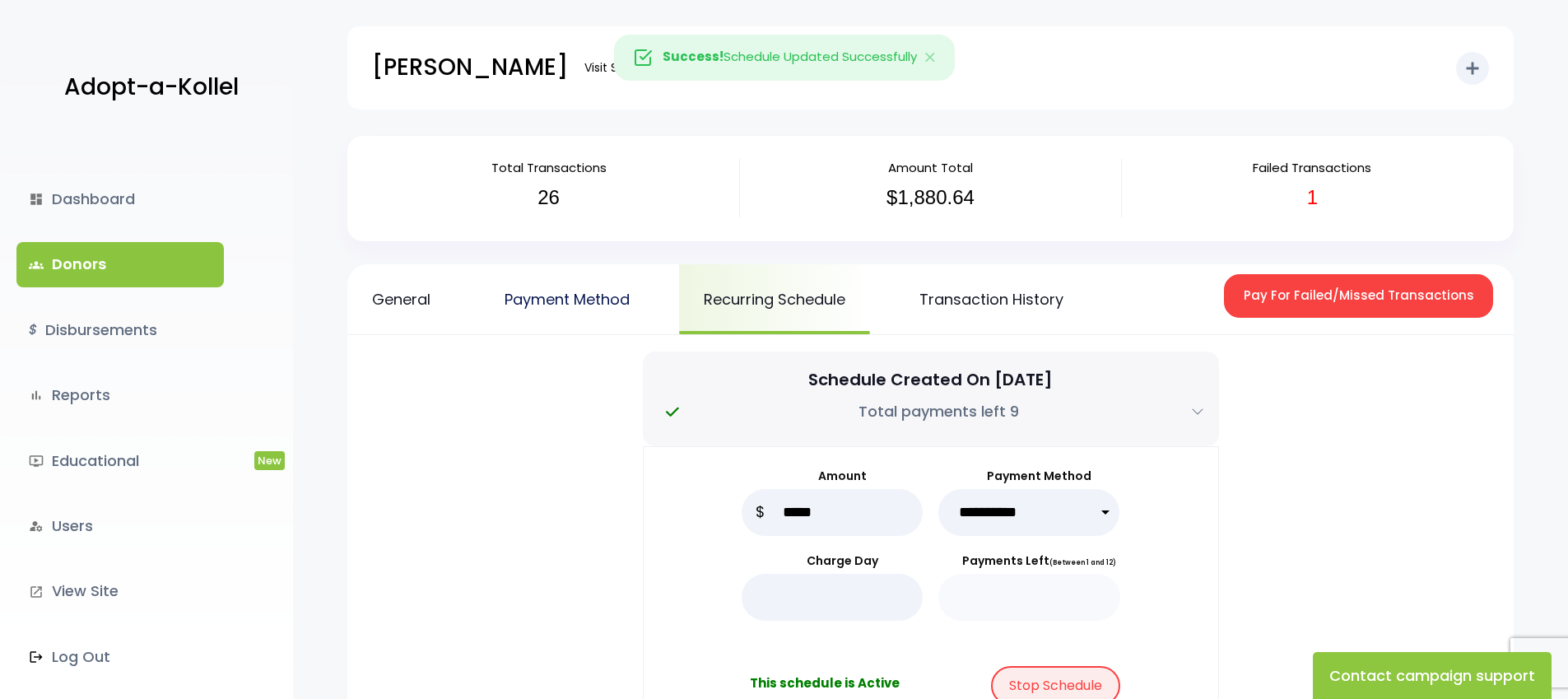
click at [572, 294] on link "Payment Method" at bounding box center [567, 299] width 175 height 70
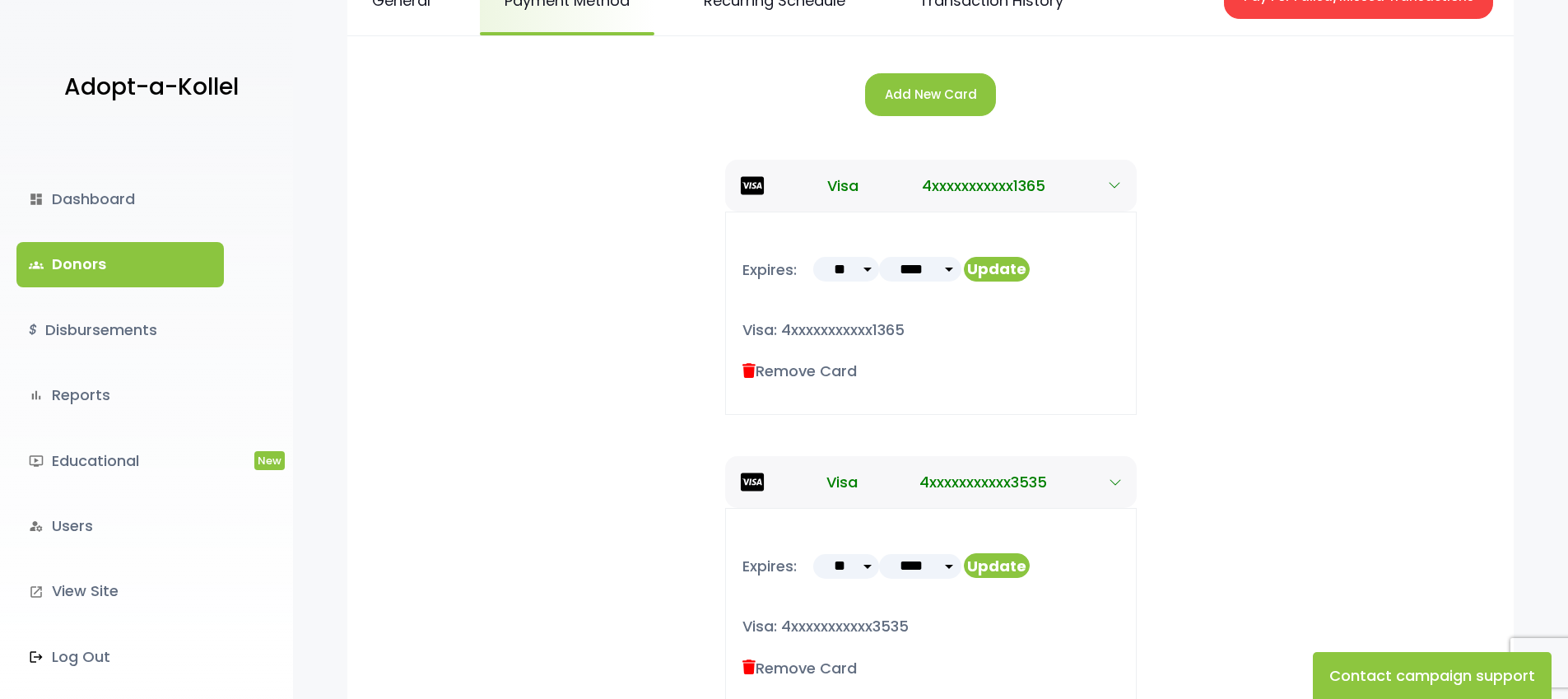
scroll to position [396, 0]
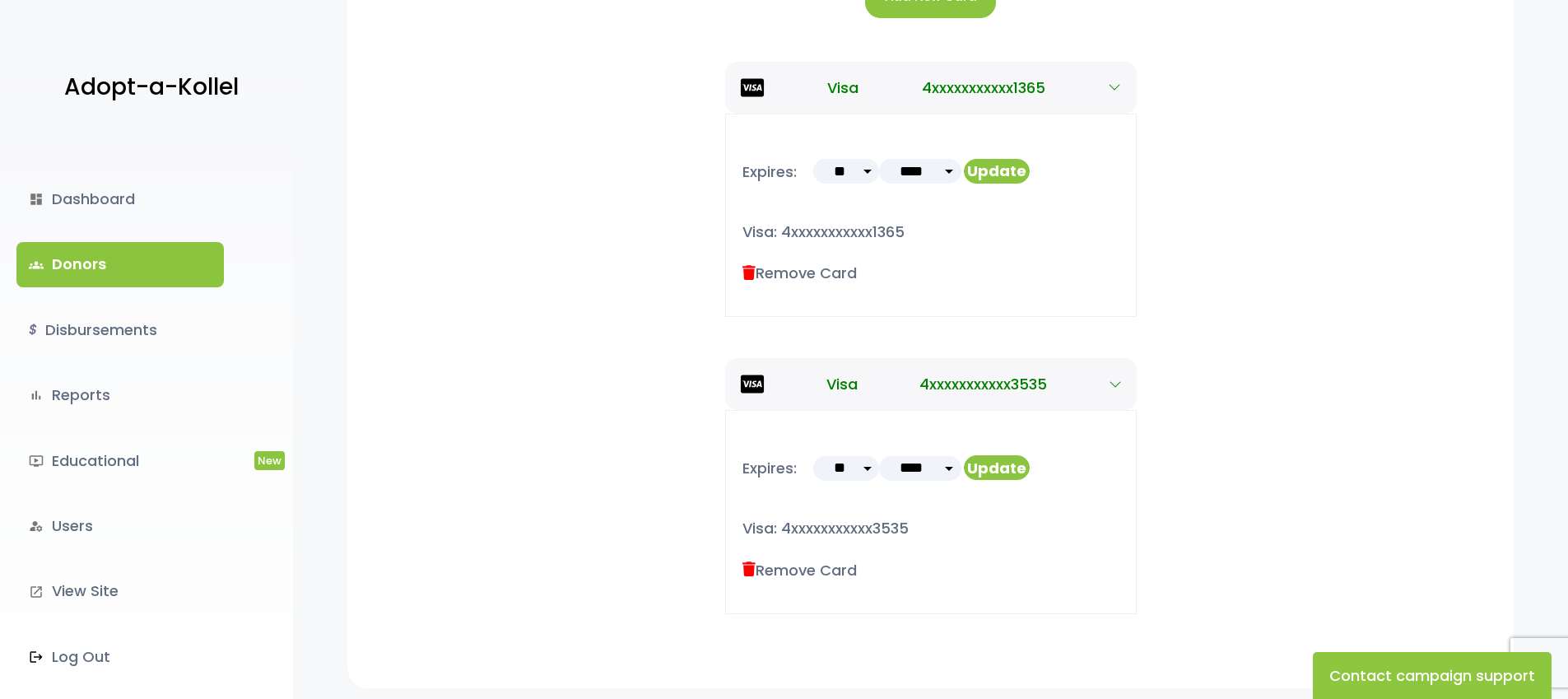
click at [753, 569] on icon at bounding box center [749, 570] width 13 height 15
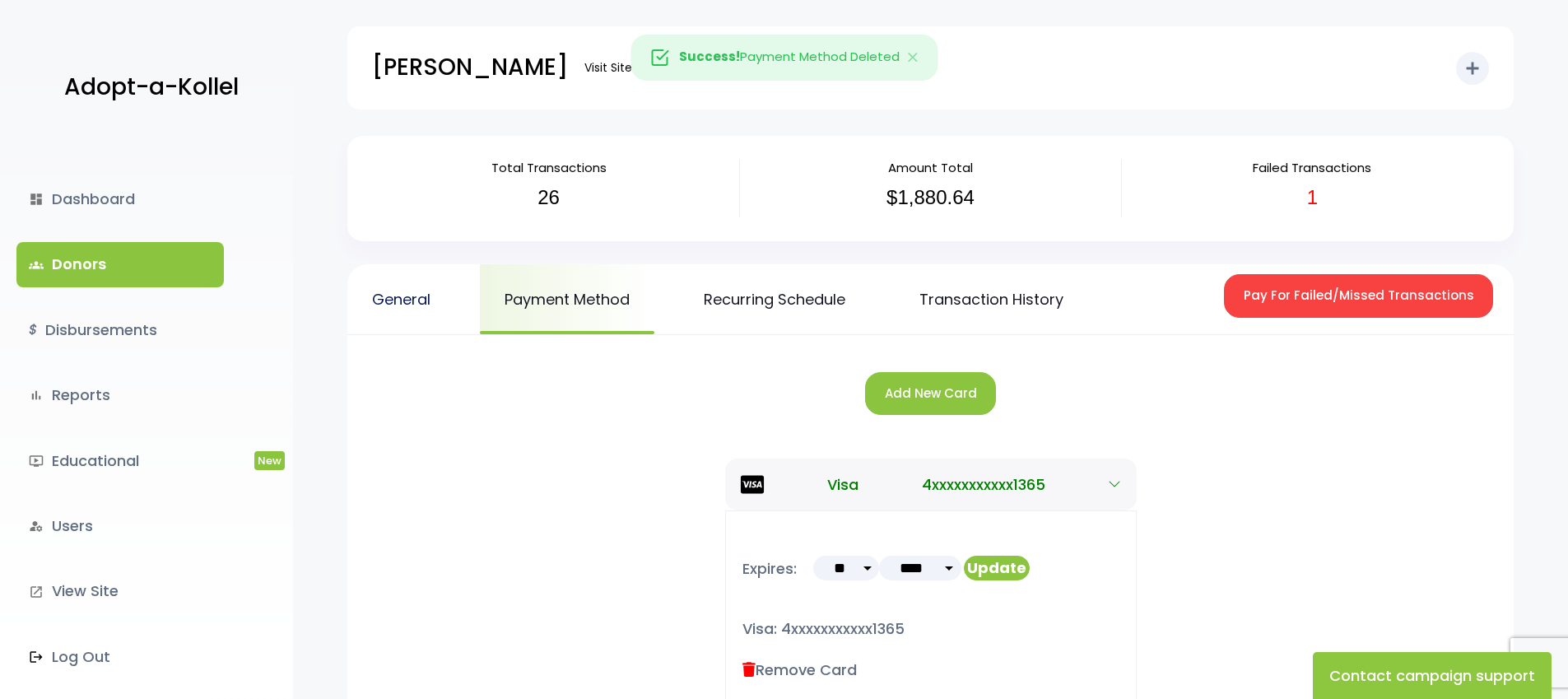
click at [398, 294] on link "General" at bounding box center [401, 299] width 108 height 70
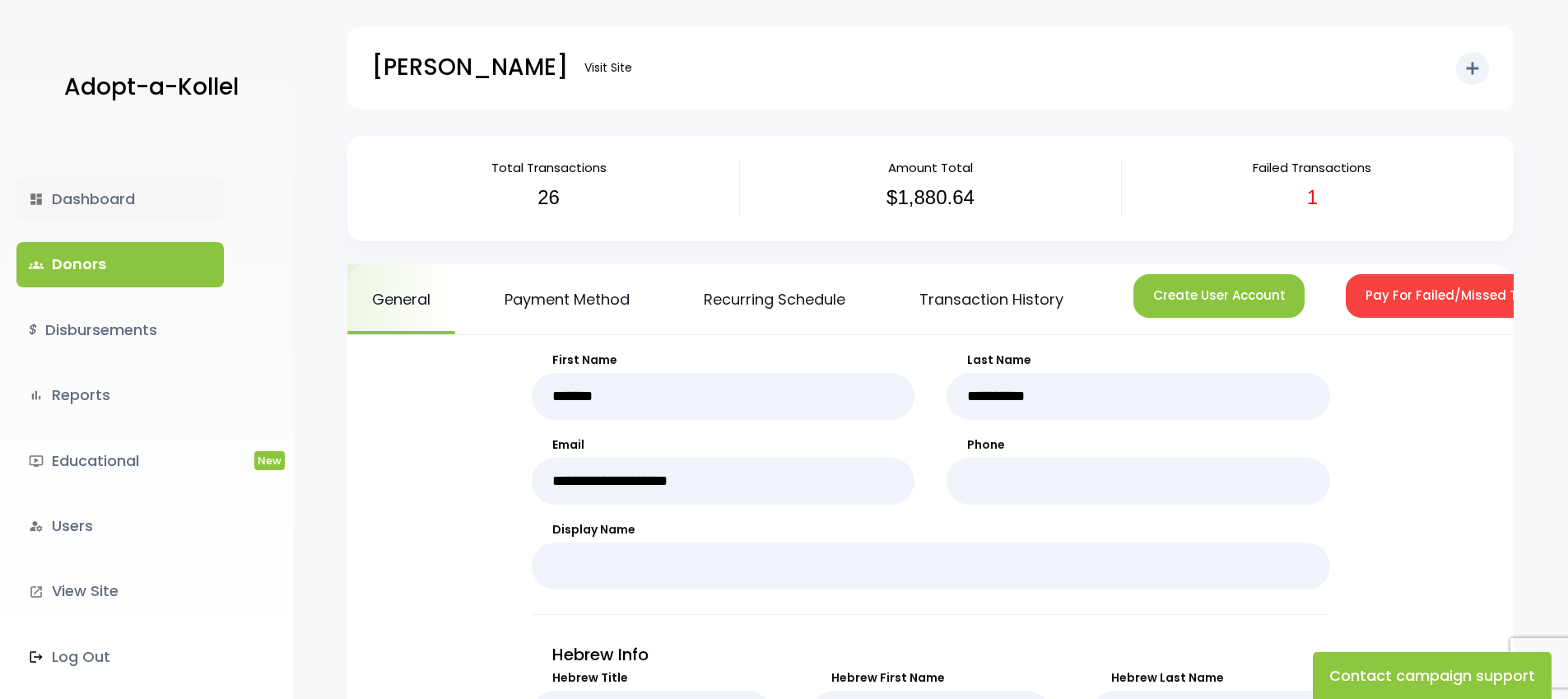
click at [106, 191] on link "dashboard Dashboard" at bounding box center [120, 199] width 208 height 45
